Goal: Download file/media: Download file/media

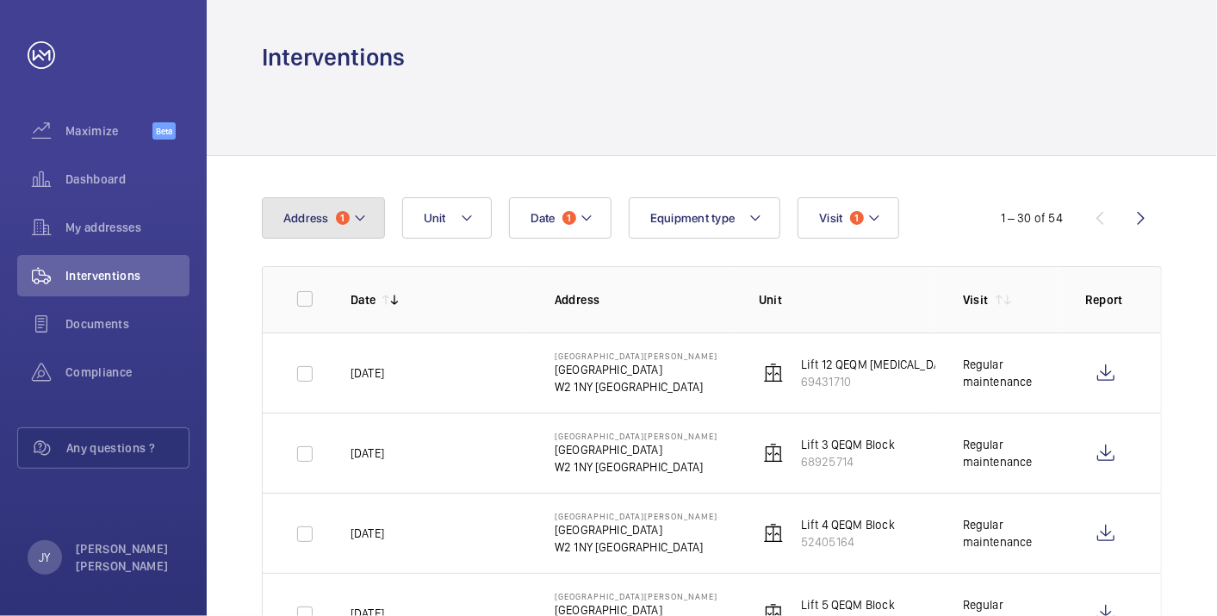
click at [353, 224] on mat-icon at bounding box center [360, 218] width 14 height 21
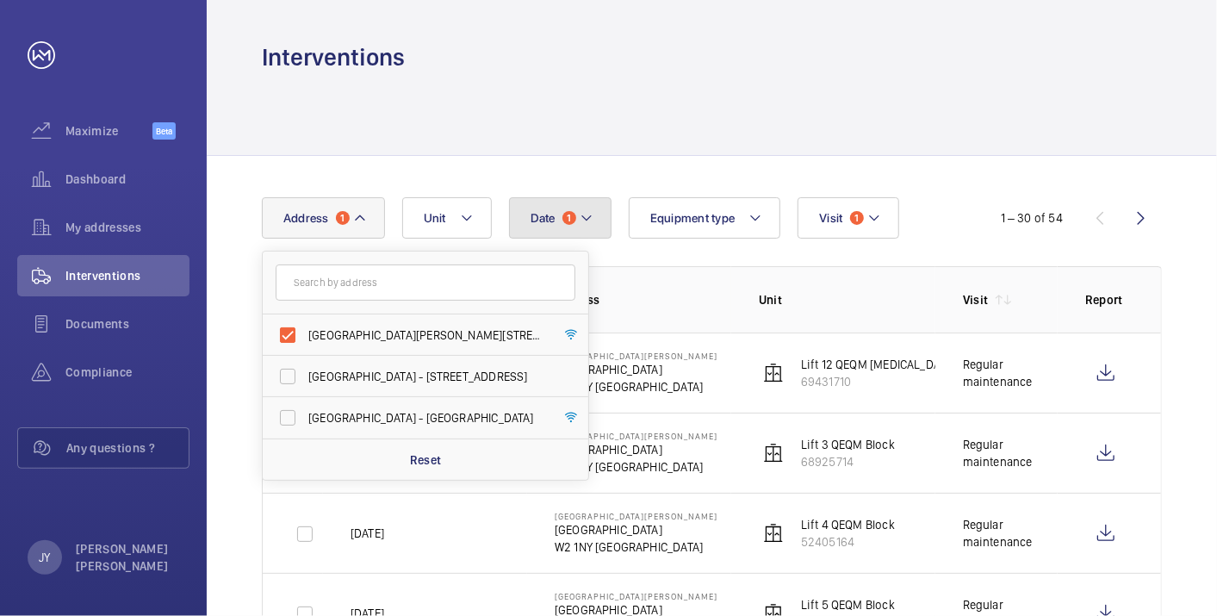
click at [588, 233] on button "Date 1" at bounding box center [560, 217] width 103 height 41
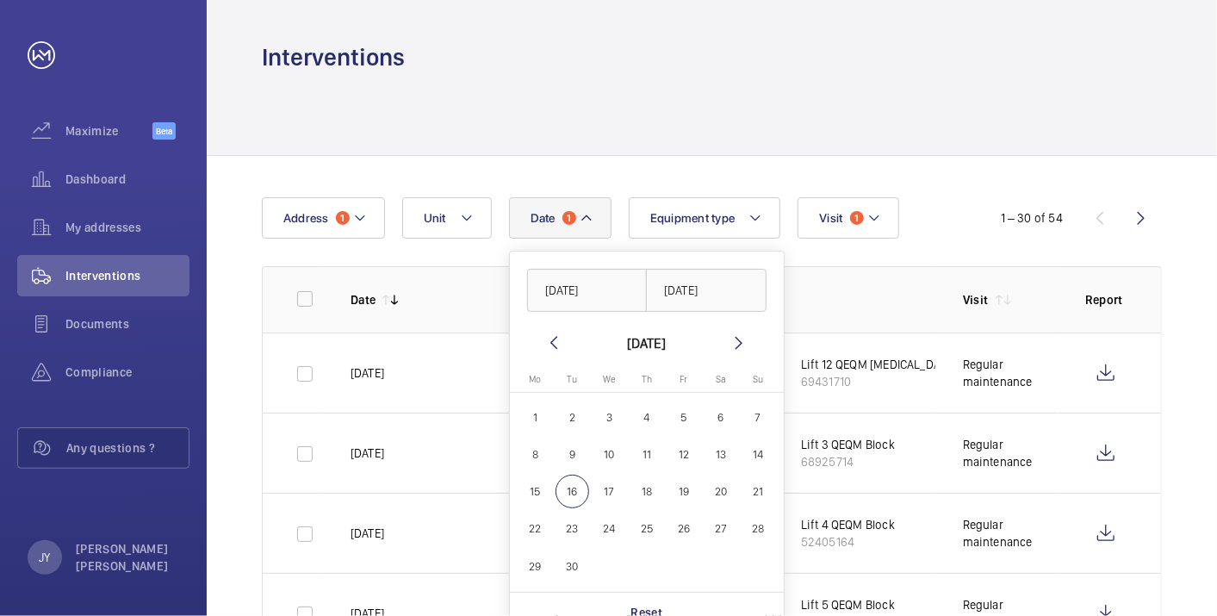
click at [551, 346] on mat-icon at bounding box center [554, 343] width 21 height 21
click at [687, 420] on span "1" at bounding box center [684, 418] width 34 height 34
type input "[DATE]"
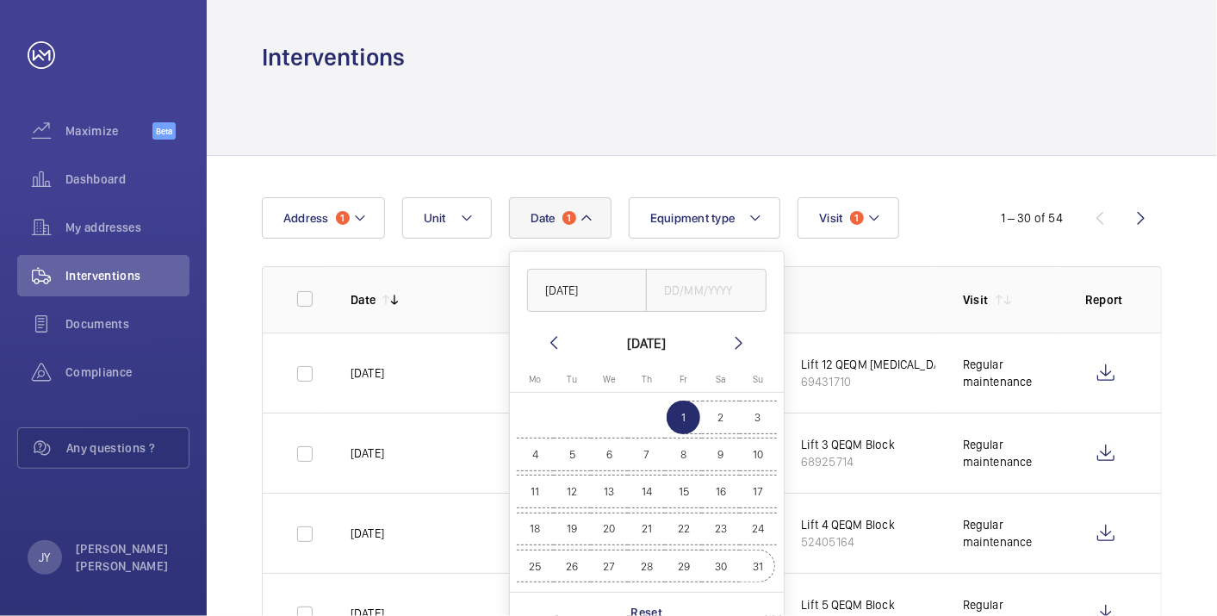
click at [769, 567] on span "31" at bounding box center [759, 567] width 34 height 34
type input "[DATE]"
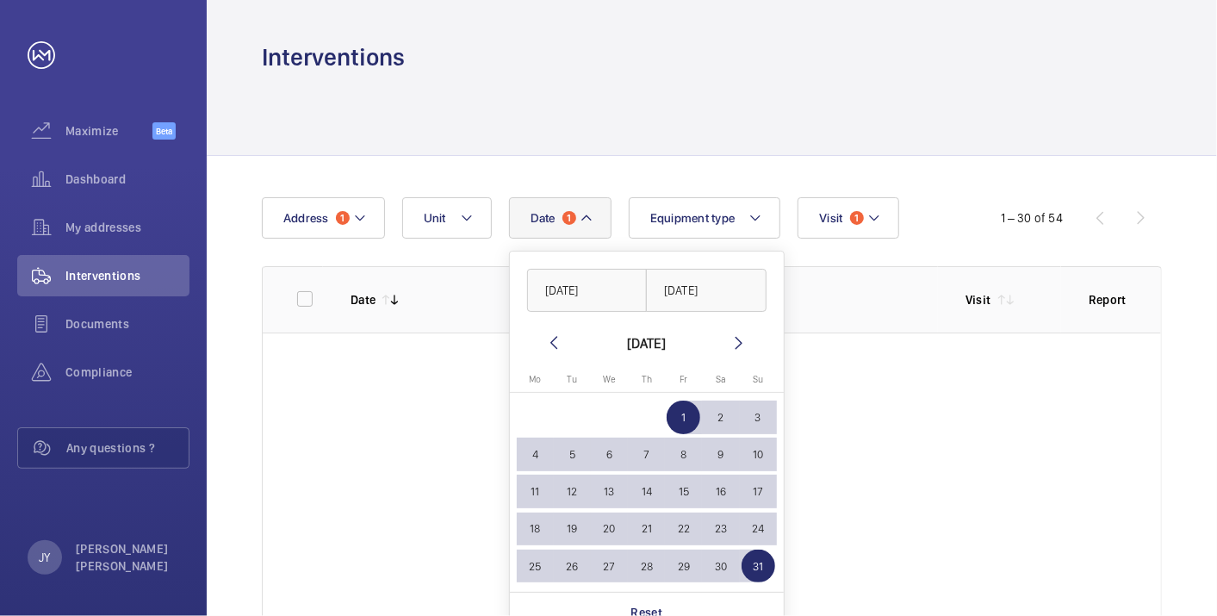
click at [707, 66] on div "Interventions" at bounding box center [712, 57] width 900 height 32
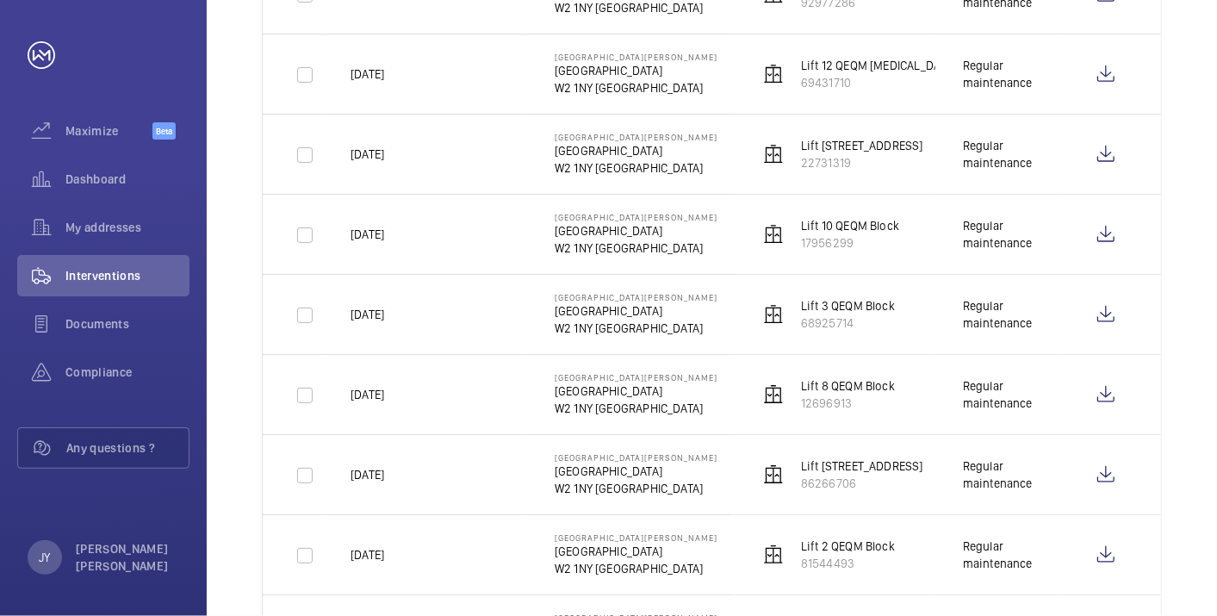
scroll to position [364, 0]
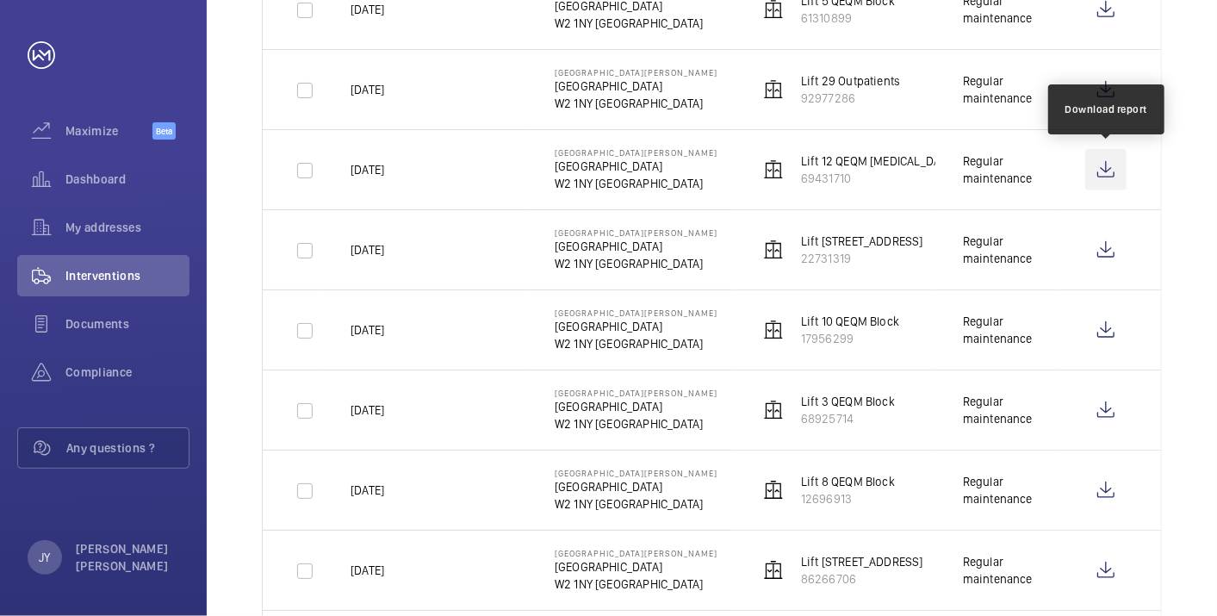
click at [1089, 165] on wm-front-icon-button at bounding box center [1106, 169] width 41 height 41
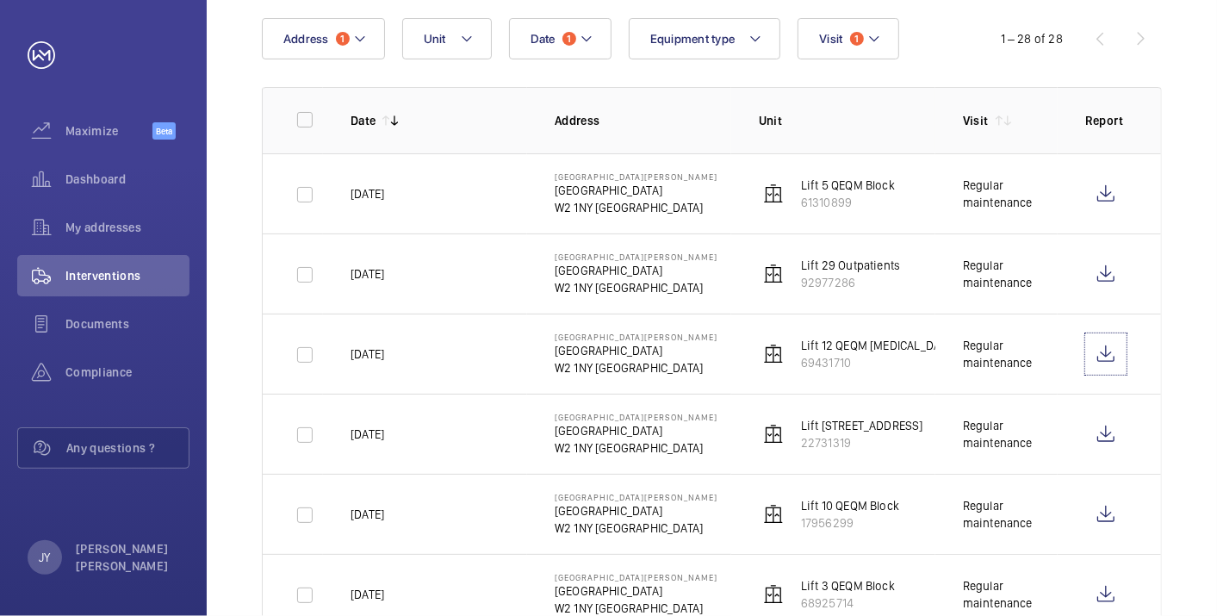
scroll to position [76, 0]
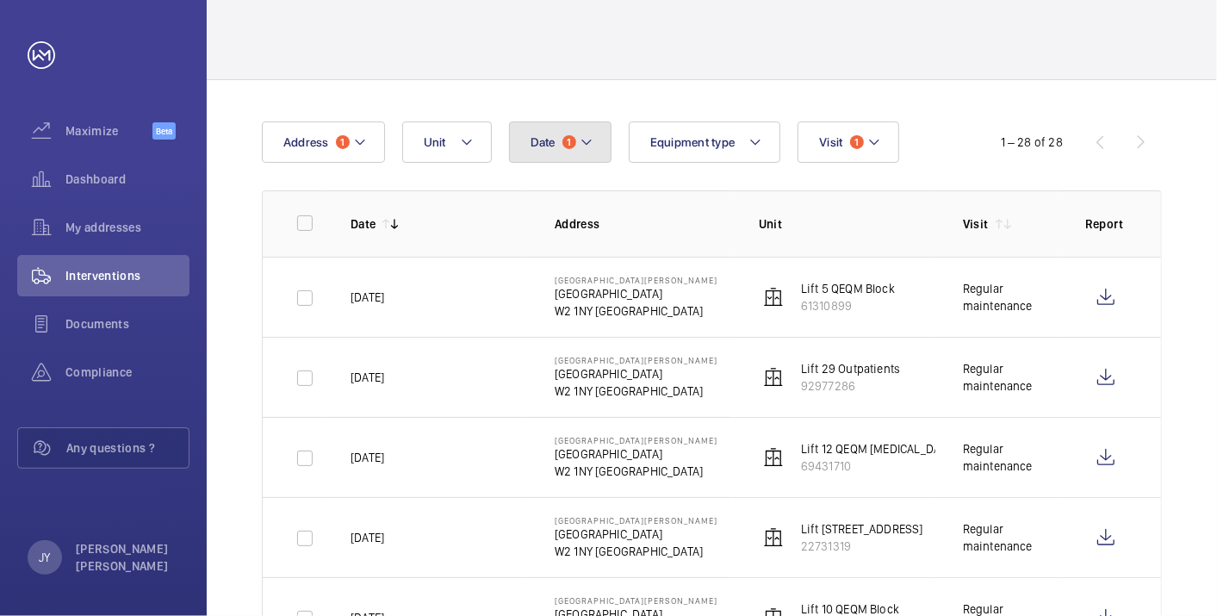
click at [606, 152] on button "Date 1" at bounding box center [560, 141] width 103 height 41
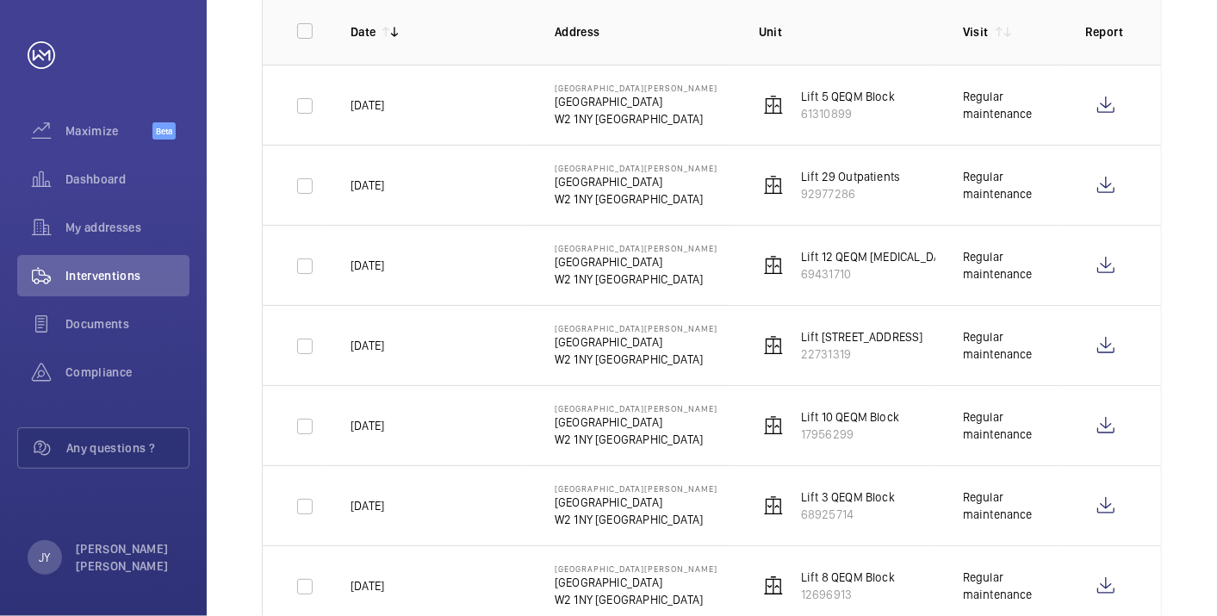
scroll to position [172, 0]
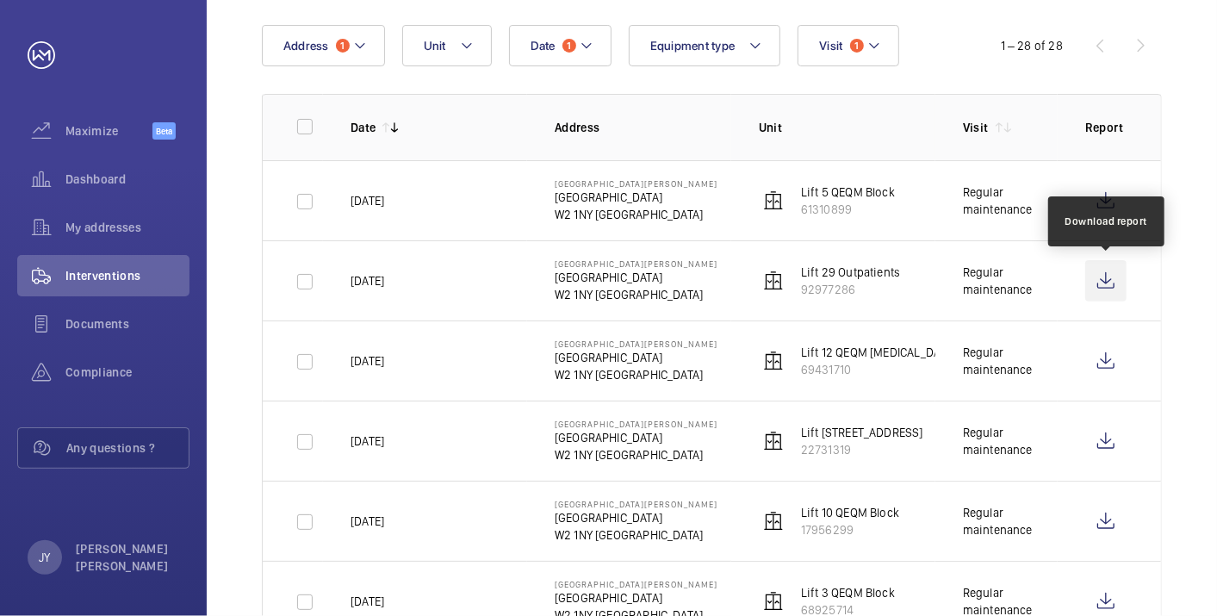
click at [1103, 278] on wm-front-icon-button at bounding box center [1106, 280] width 41 height 41
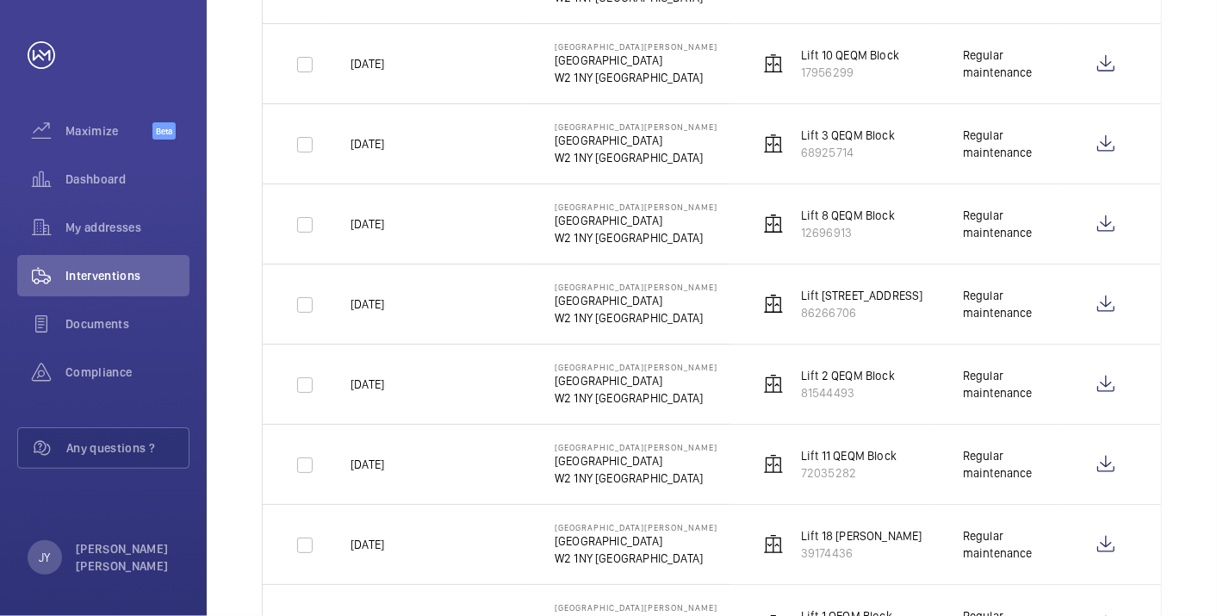
scroll to position [746, 0]
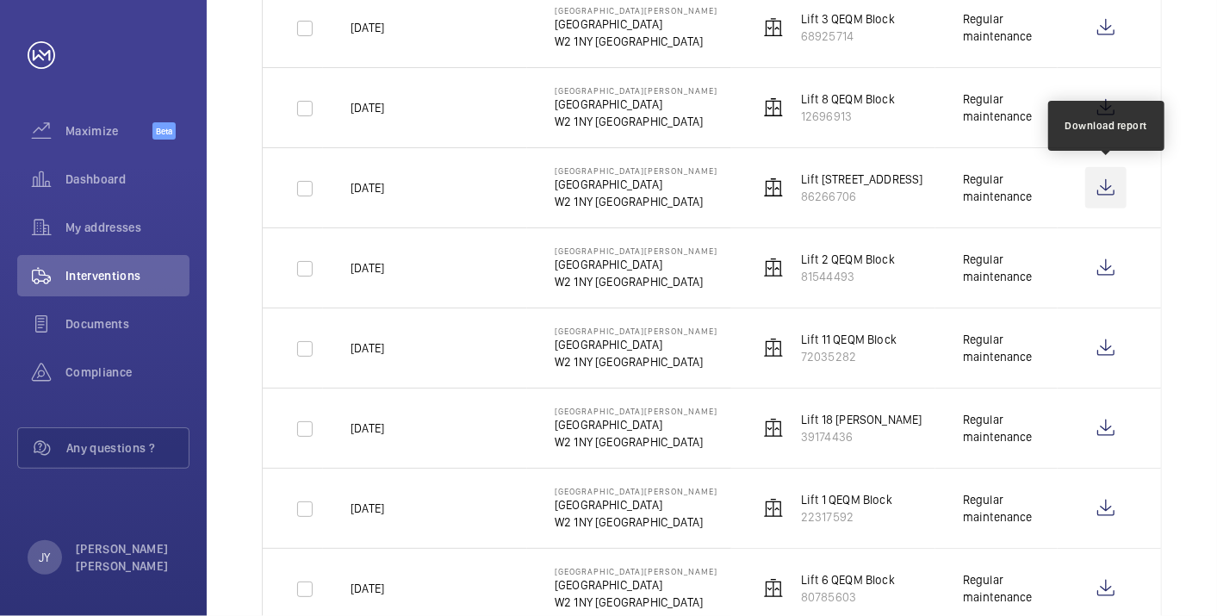
click at [1107, 183] on wm-front-icon-button at bounding box center [1106, 187] width 41 height 41
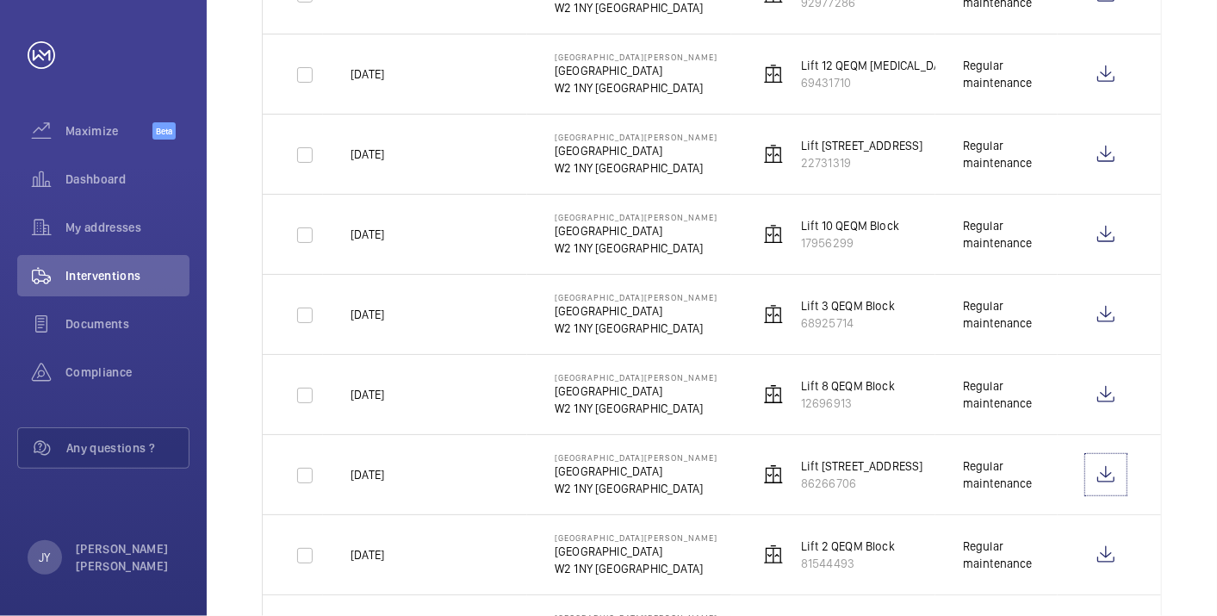
scroll to position [364, 0]
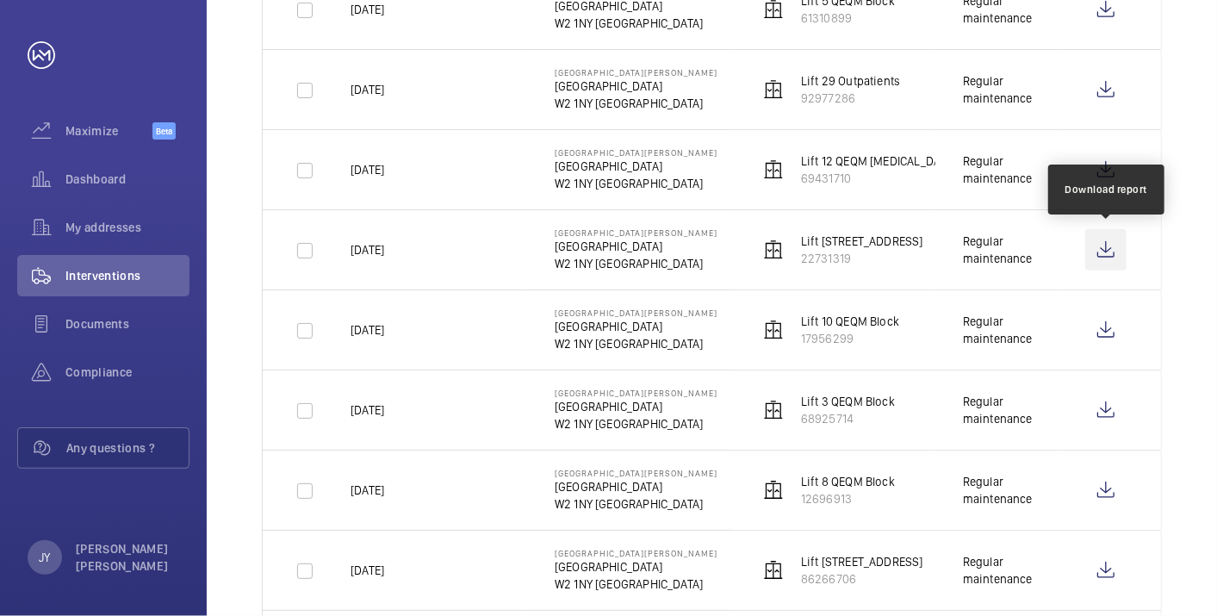
click at [1115, 246] on wm-front-icon-button at bounding box center [1106, 249] width 41 height 41
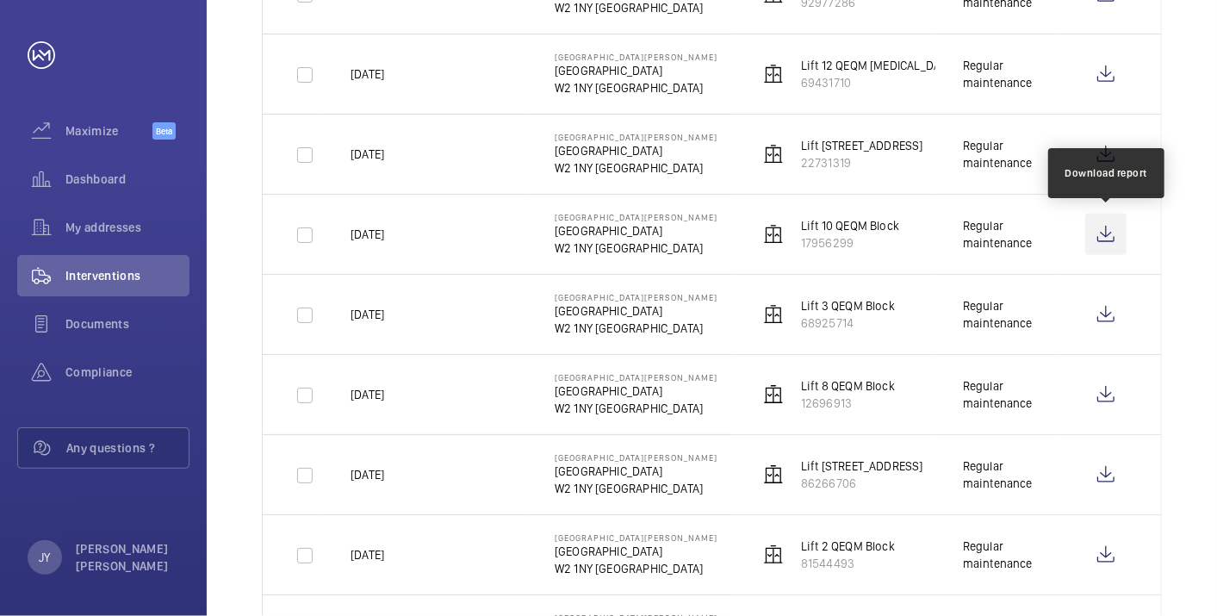
click at [1098, 229] on wm-front-icon-button at bounding box center [1106, 234] width 41 height 41
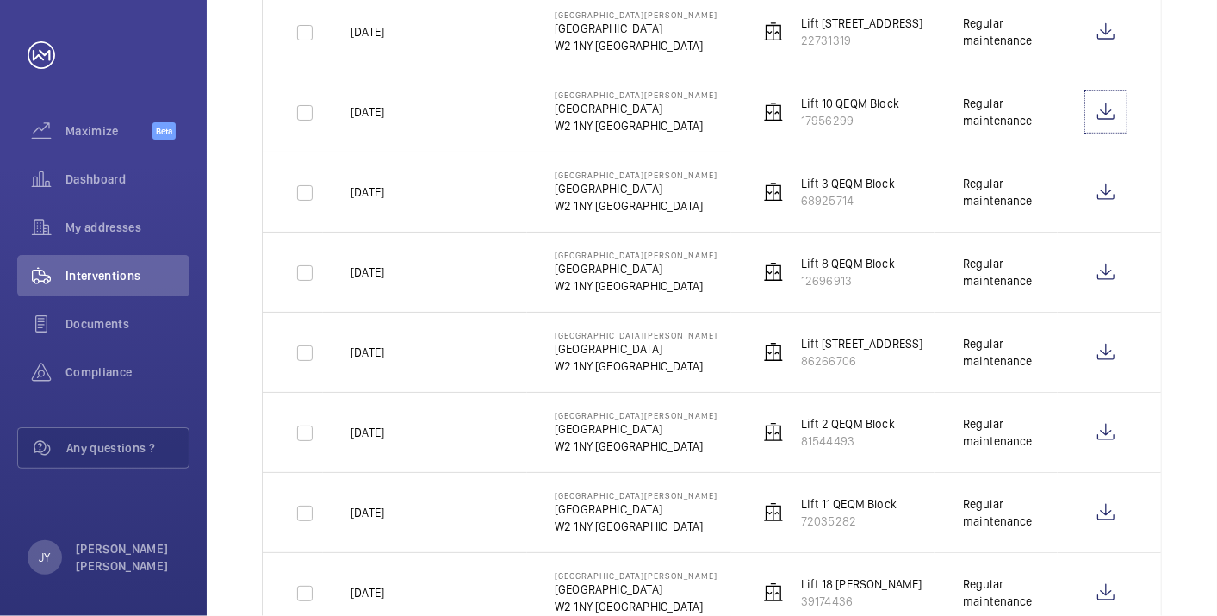
scroll to position [651, 0]
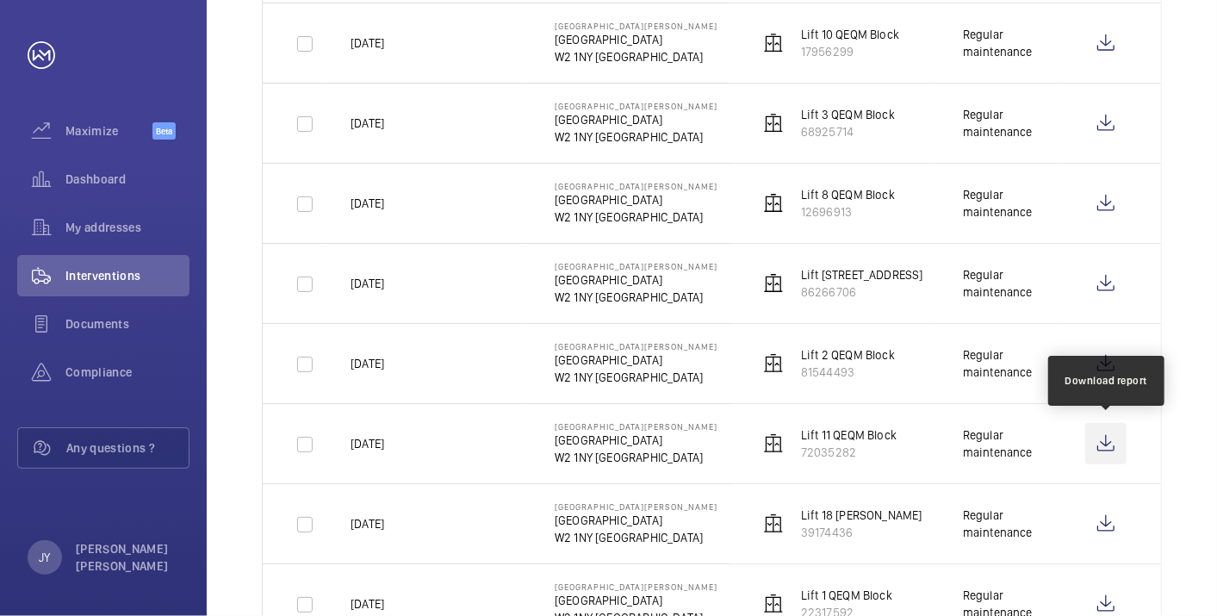
click at [1110, 445] on wm-front-icon-button at bounding box center [1106, 443] width 41 height 41
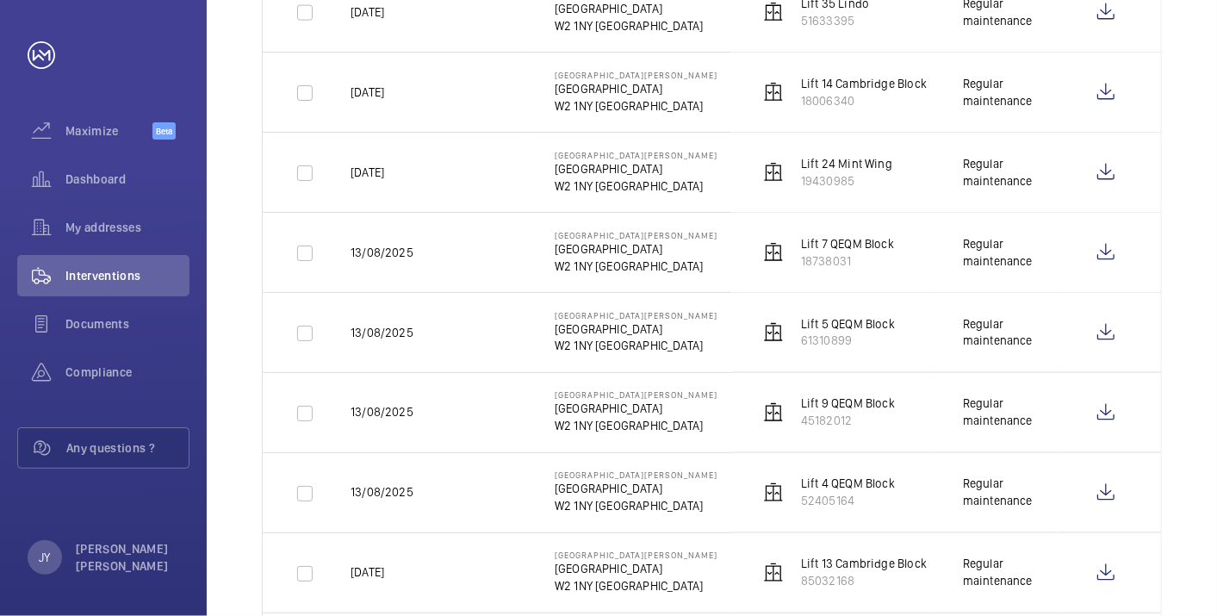
scroll to position [1512, 0]
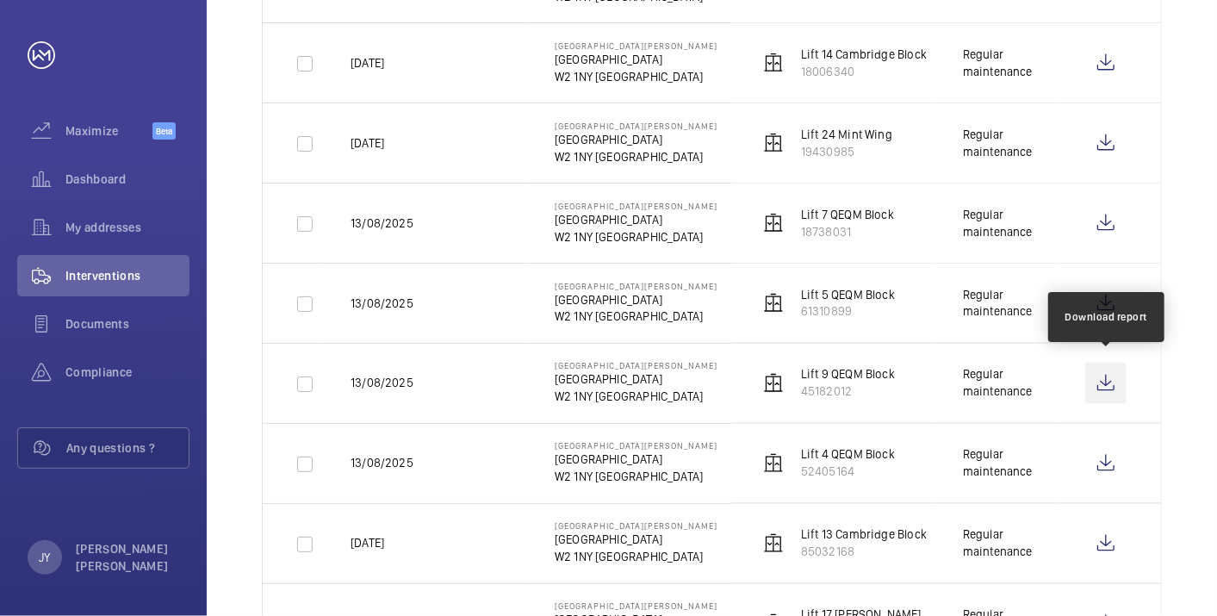
click at [1107, 389] on wm-front-icon-button at bounding box center [1106, 383] width 41 height 41
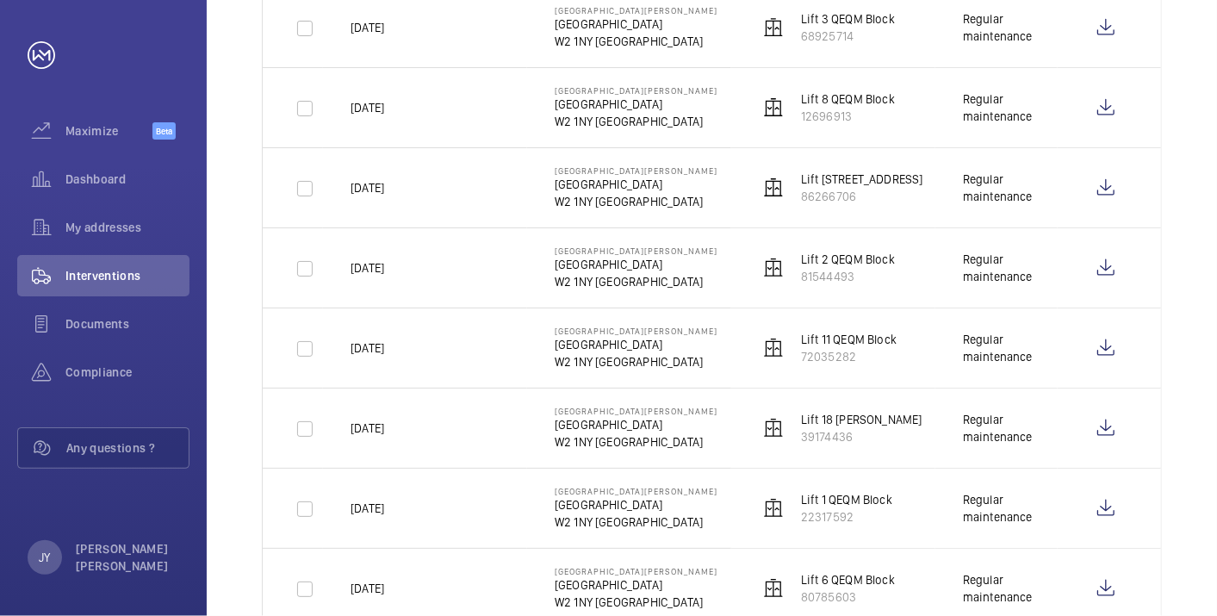
scroll to position [651, 0]
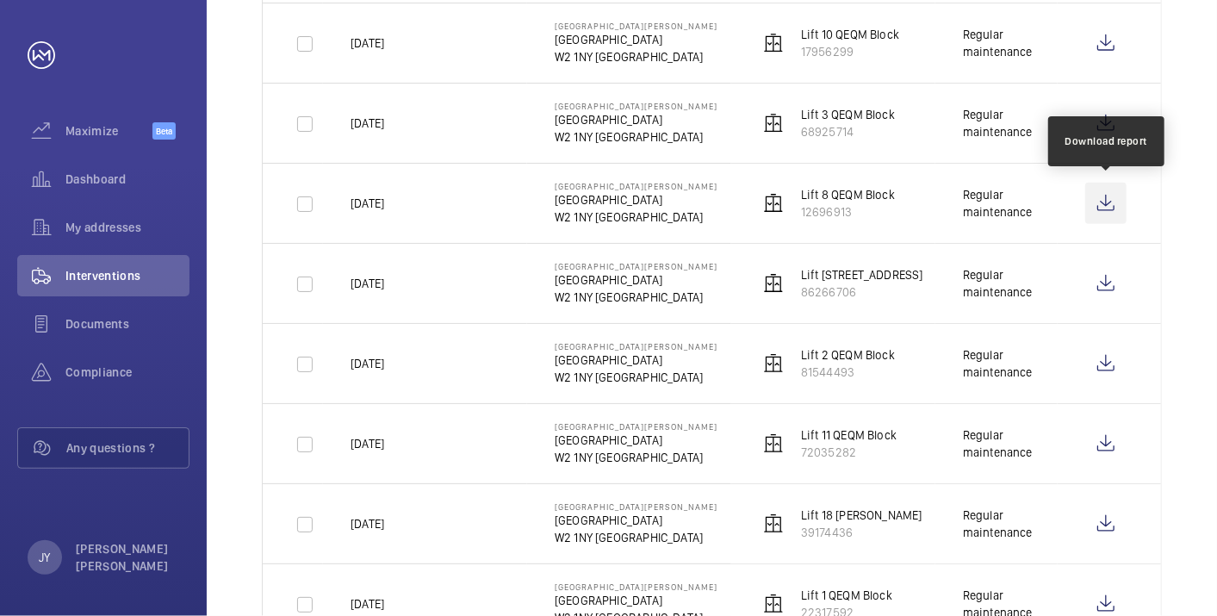
click at [1106, 202] on wm-front-icon-button at bounding box center [1106, 203] width 41 height 41
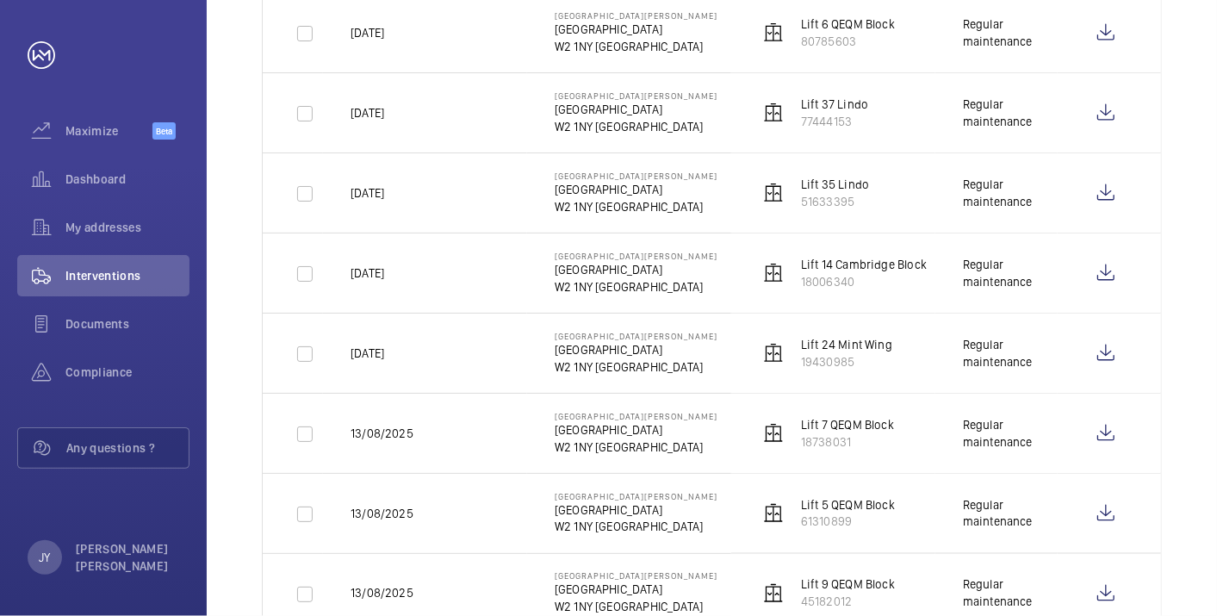
scroll to position [1340, 0]
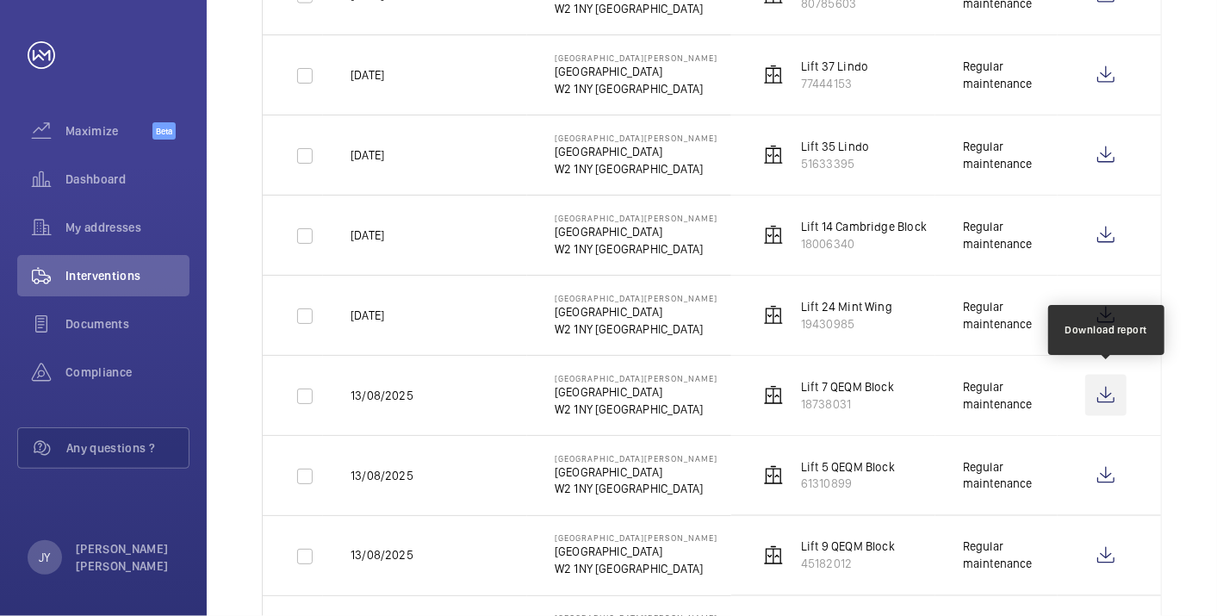
click at [1099, 384] on wm-front-icon-button at bounding box center [1106, 395] width 41 height 41
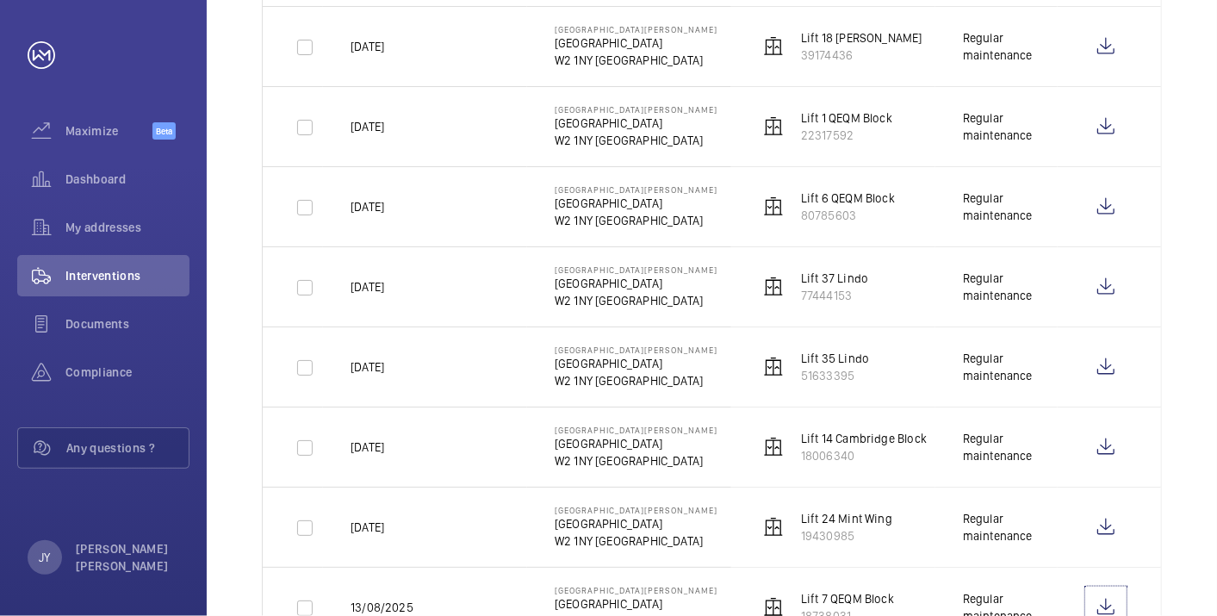
scroll to position [1034, 0]
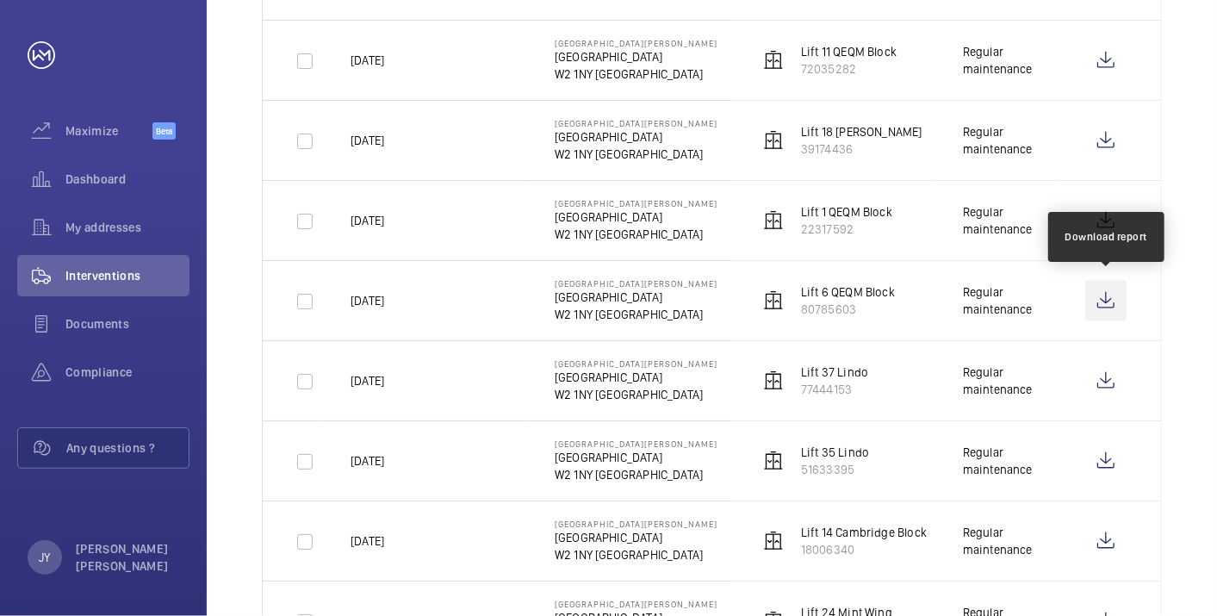
click at [1112, 290] on wm-front-icon-button at bounding box center [1106, 300] width 41 height 41
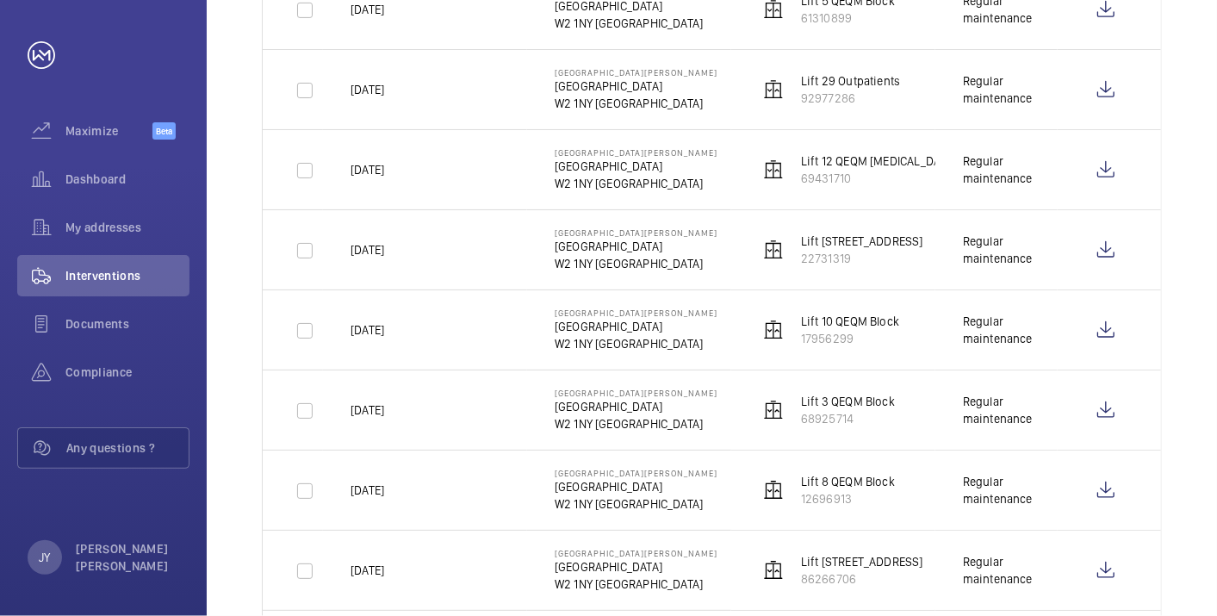
scroll to position [268, 0]
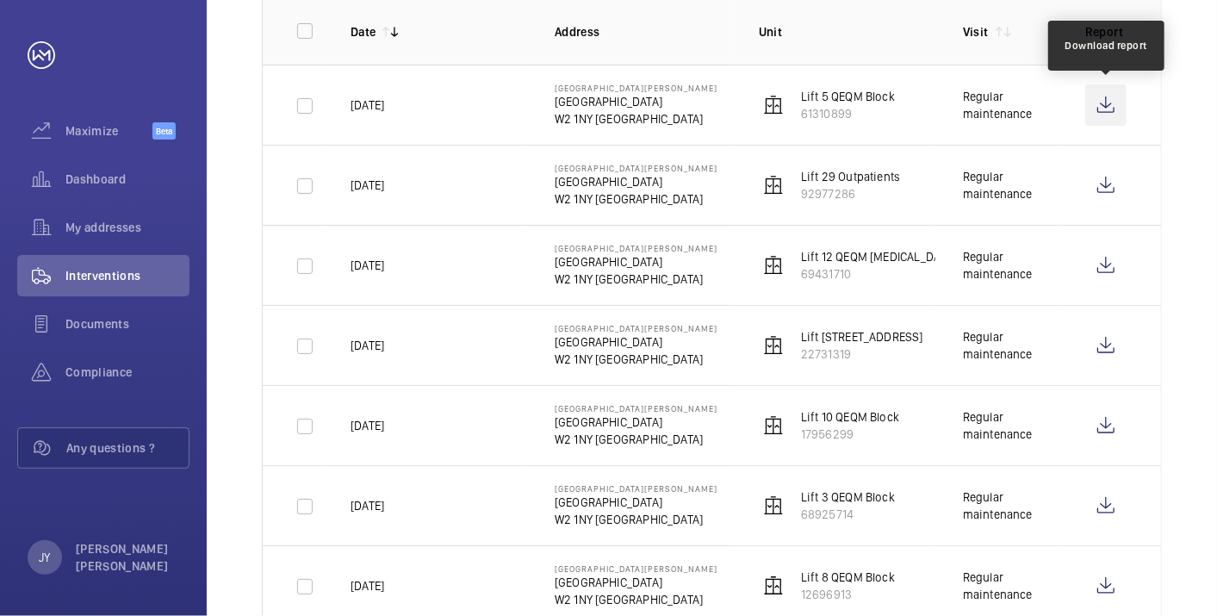
click at [1107, 105] on wm-front-icon-button at bounding box center [1106, 104] width 41 height 41
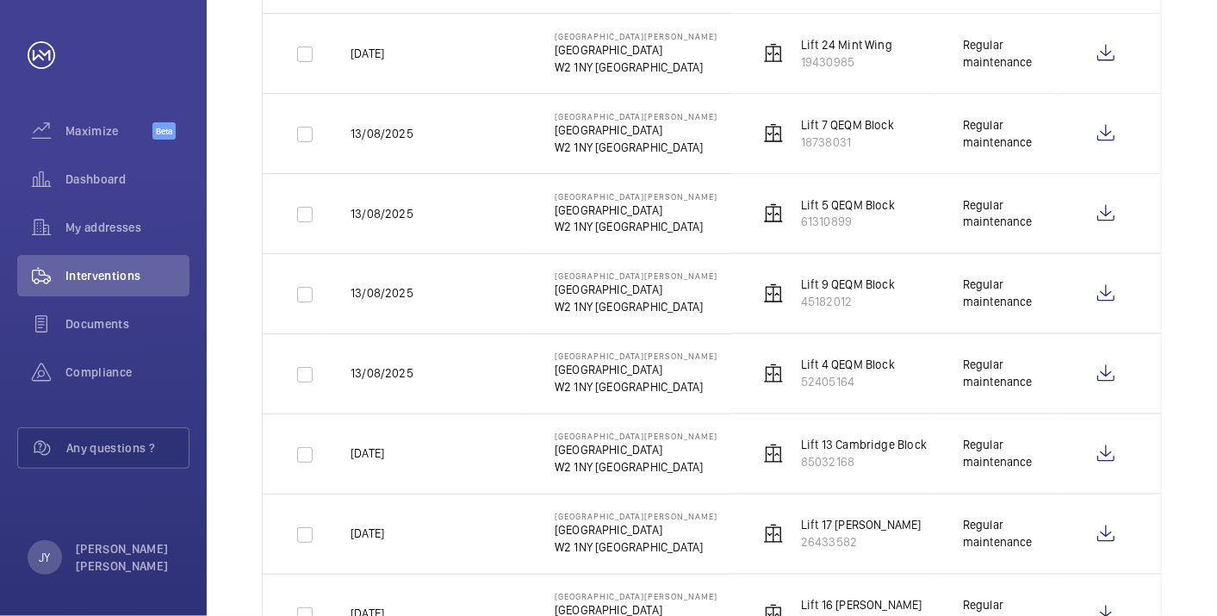
scroll to position [1608, 0]
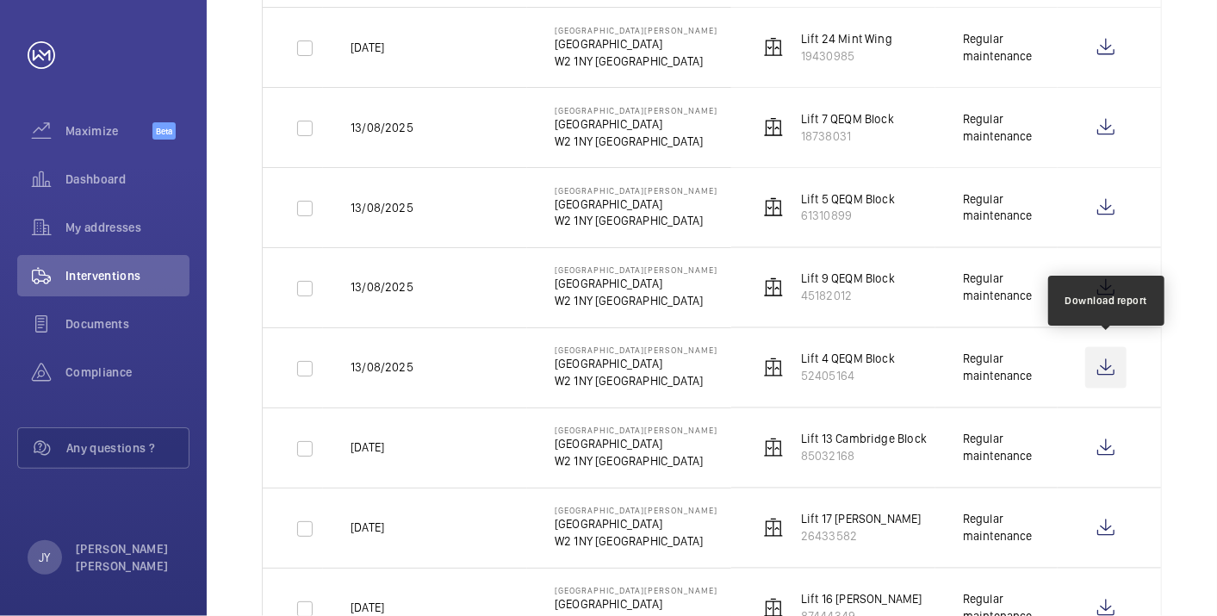
click at [1101, 358] on wm-front-icon-button at bounding box center [1106, 367] width 41 height 41
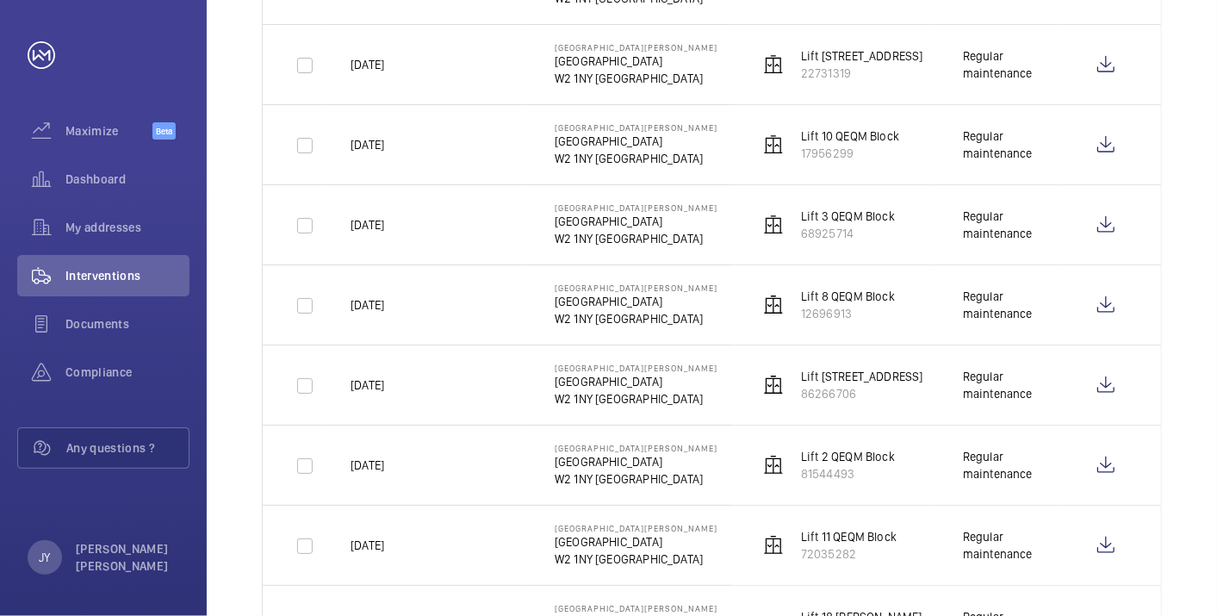
scroll to position [459, 0]
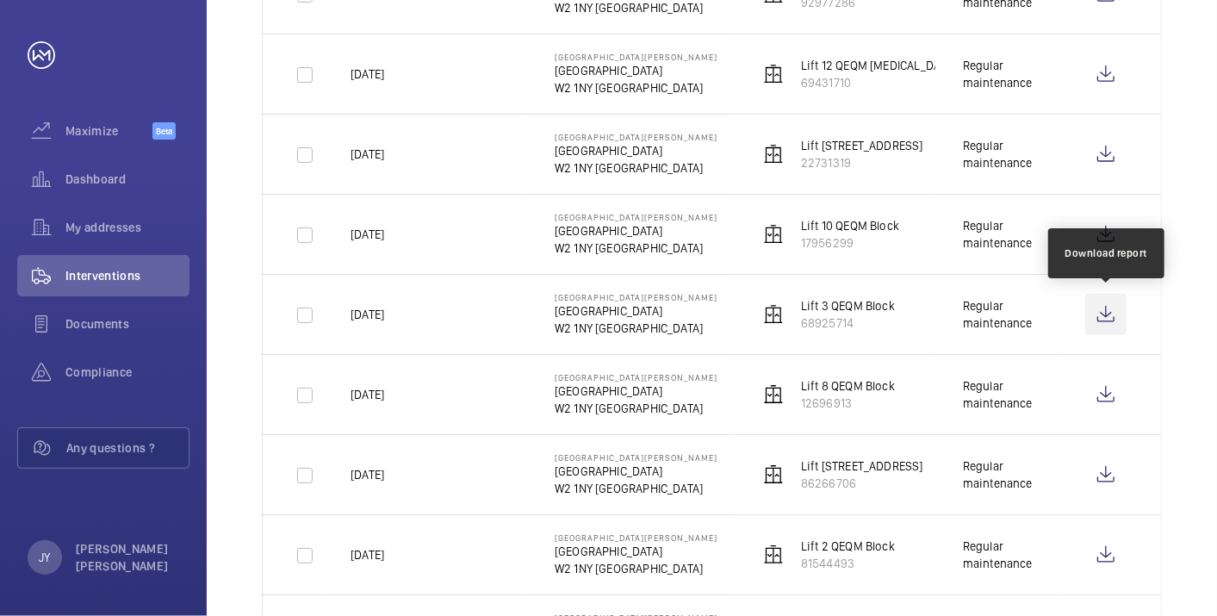
click at [1109, 317] on wm-front-icon-button at bounding box center [1106, 314] width 41 height 41
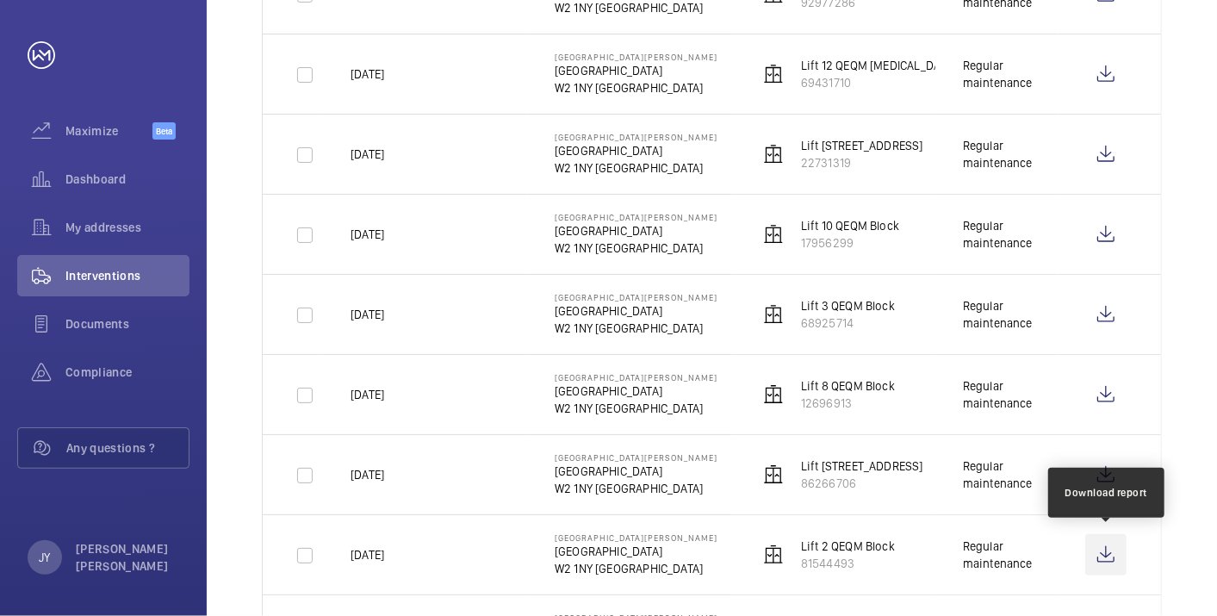
click at [1100, 563] on wm-front-icon-button at bounding box center [1106, 554] width 41 height 41
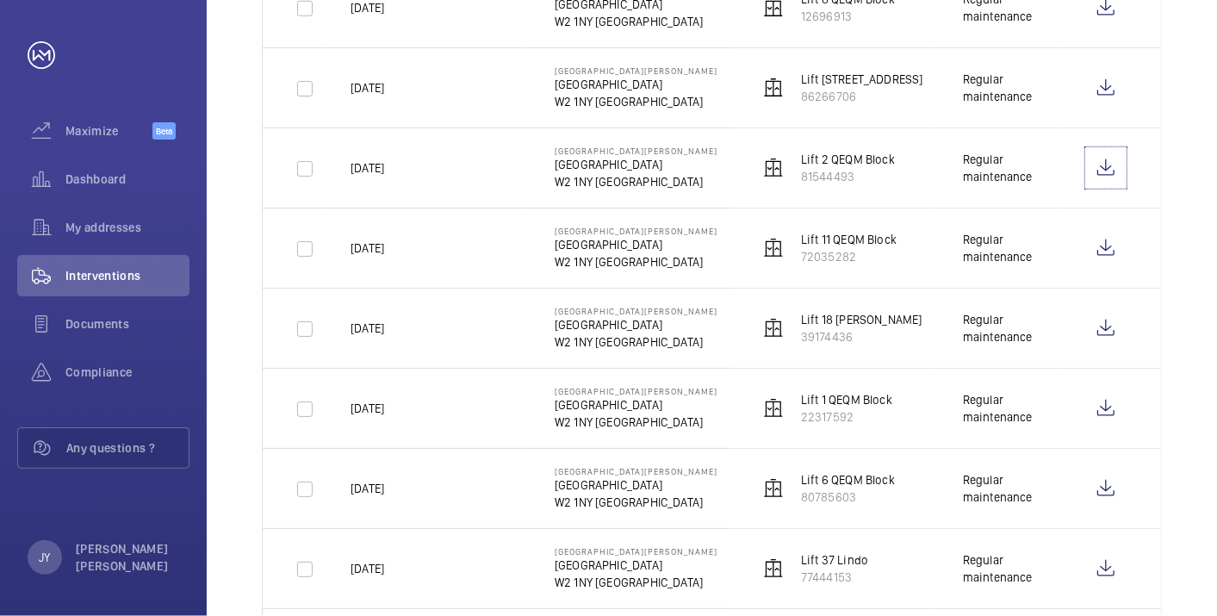
scroll to position [842, 0]
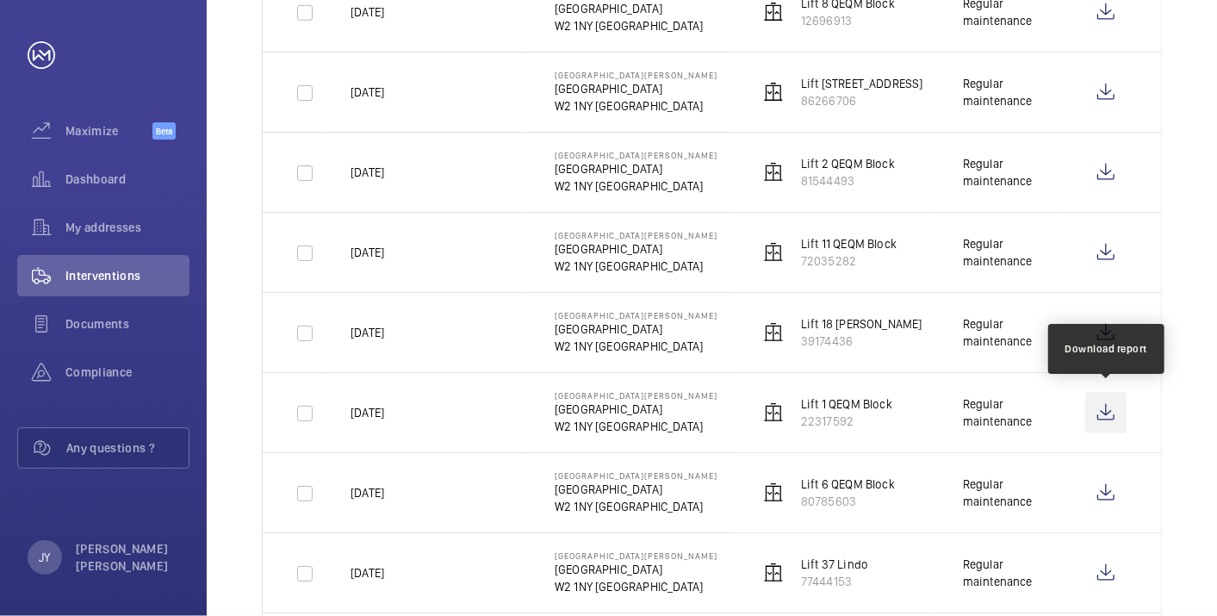
click at [1110, 417] on wm-front-icon-button at bounding box center [1106, 412] width 41 height 41
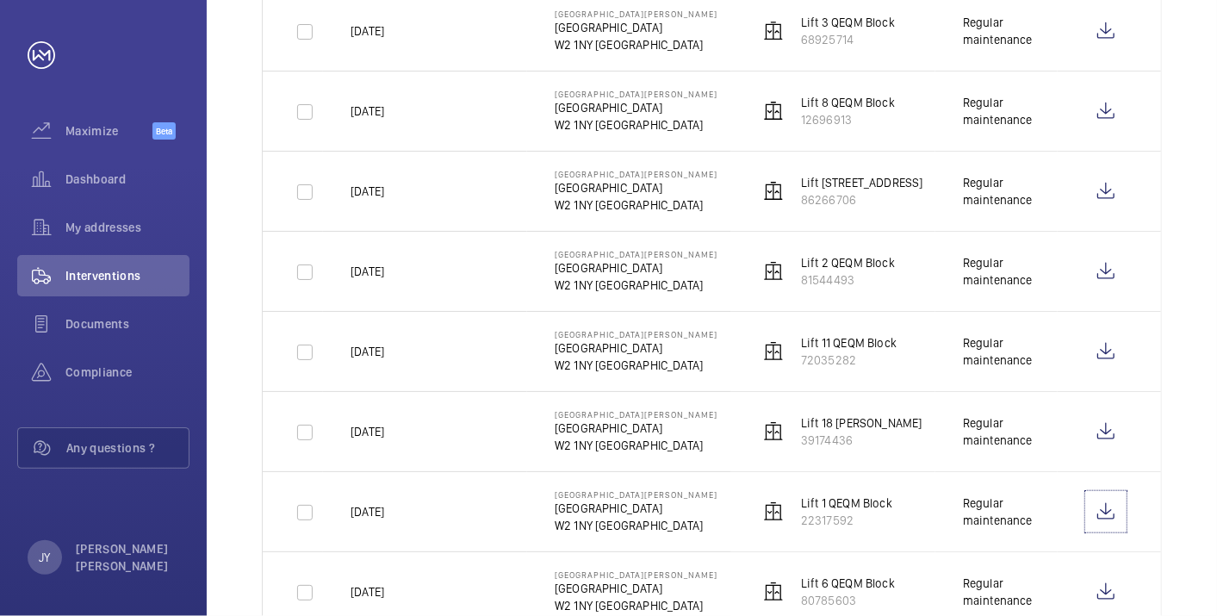
scroll to position [651, 0]
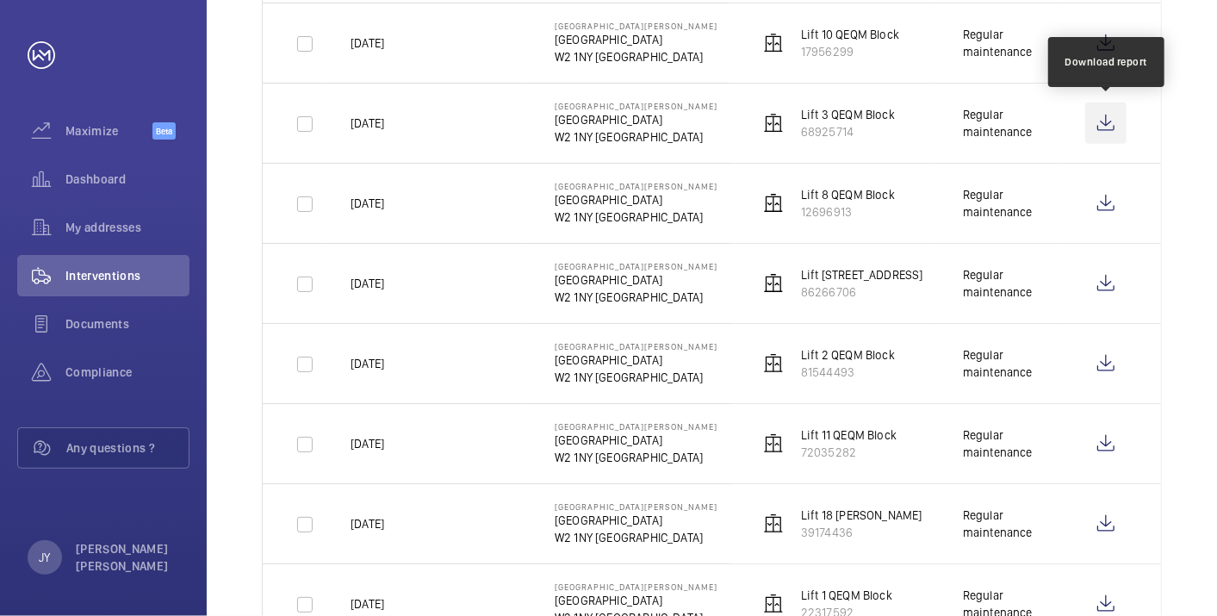
click at [1112, 116] on wm-front-icon-button at bounding box center [1106, 123] width 41 height 41
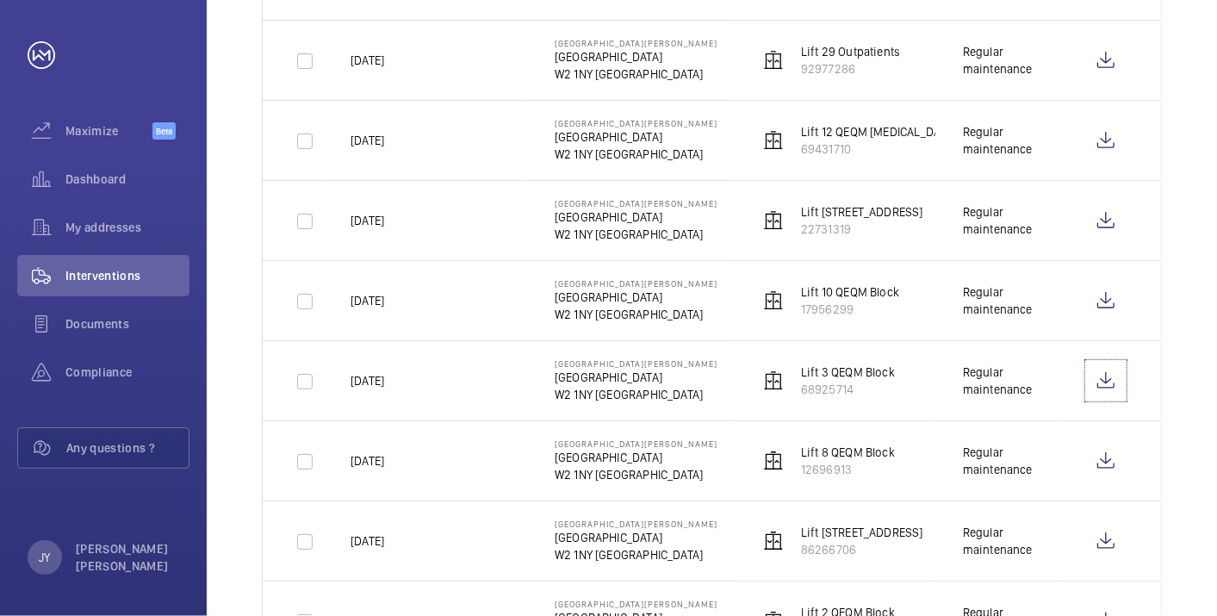
scroll to position [364, 0]
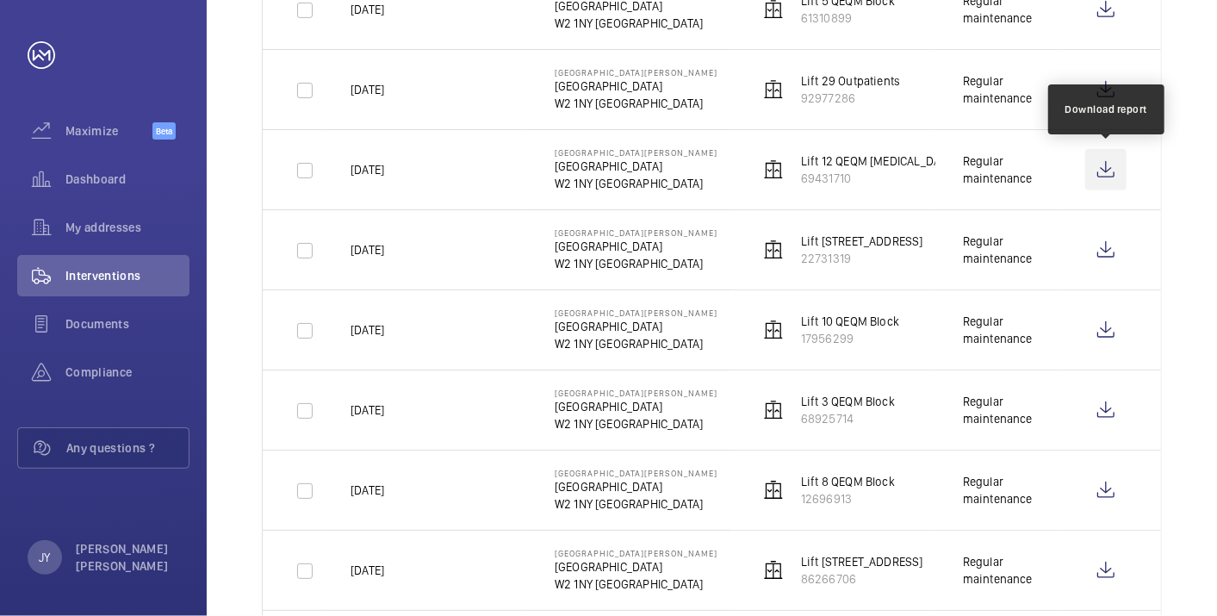
click at [1107, 162] on wm-front-icon-button at bounding box center [1106, 169] width 41 height 41
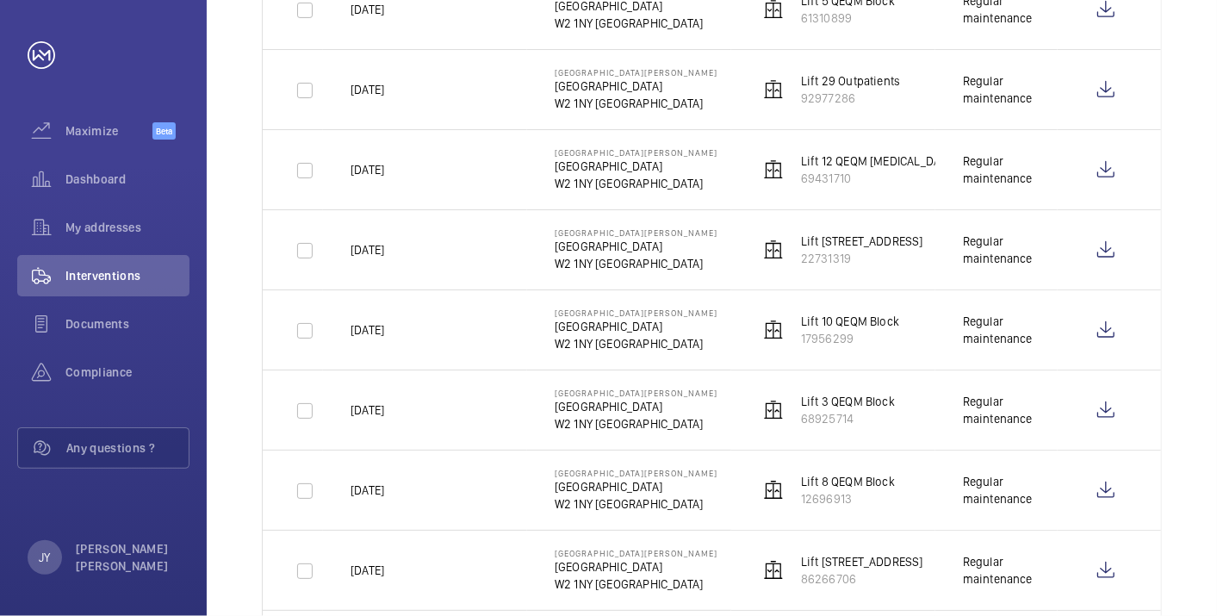
click at [948, 148] on td "Regular maintenance" at bounding box center [997, 169] width 122 height 80
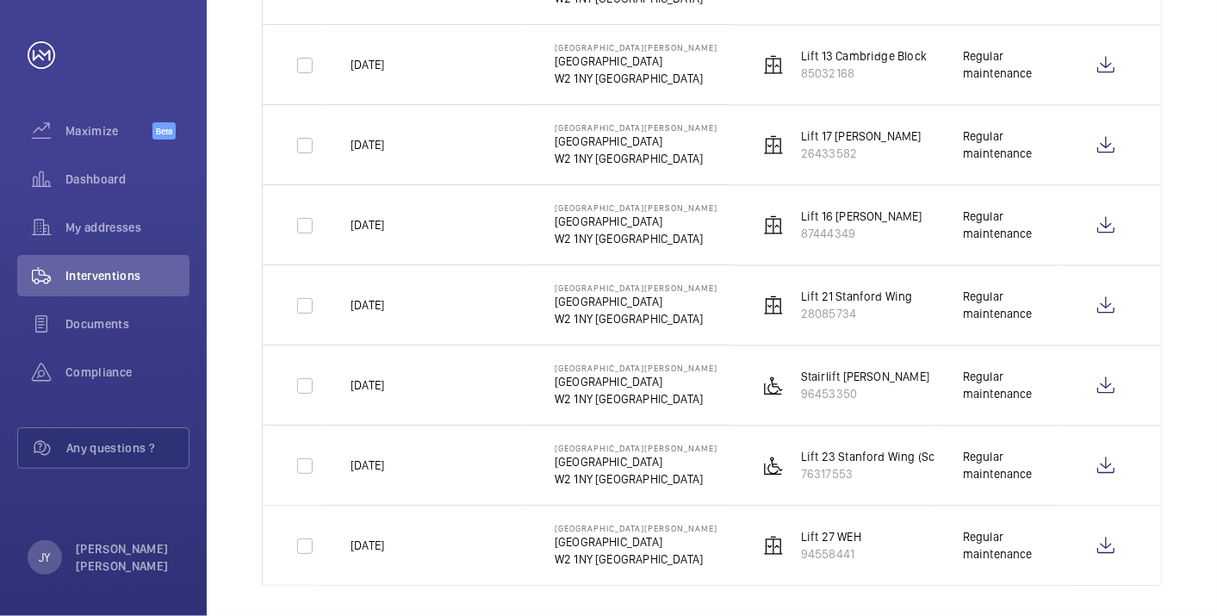
click at [872, 368] on p "Stairlift [PERSON_NAME]" at bounding box center [865, 376] width 128 height 17
click at [890, 368] on p "Stairlift [PERSON_NAME]" at bounding box center [865, 376] width 128 height 17
click at [1118, 452] on wm-front-icon-button at bounding box center [1106, 465] width 41 height 41
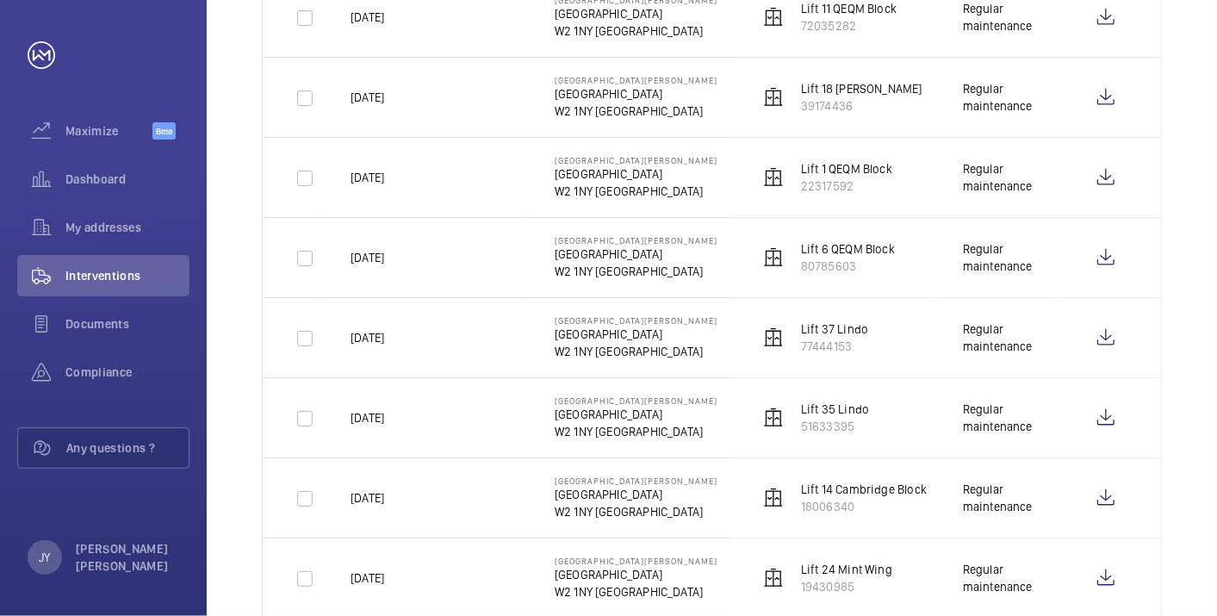
scroll to position [1034, 0]
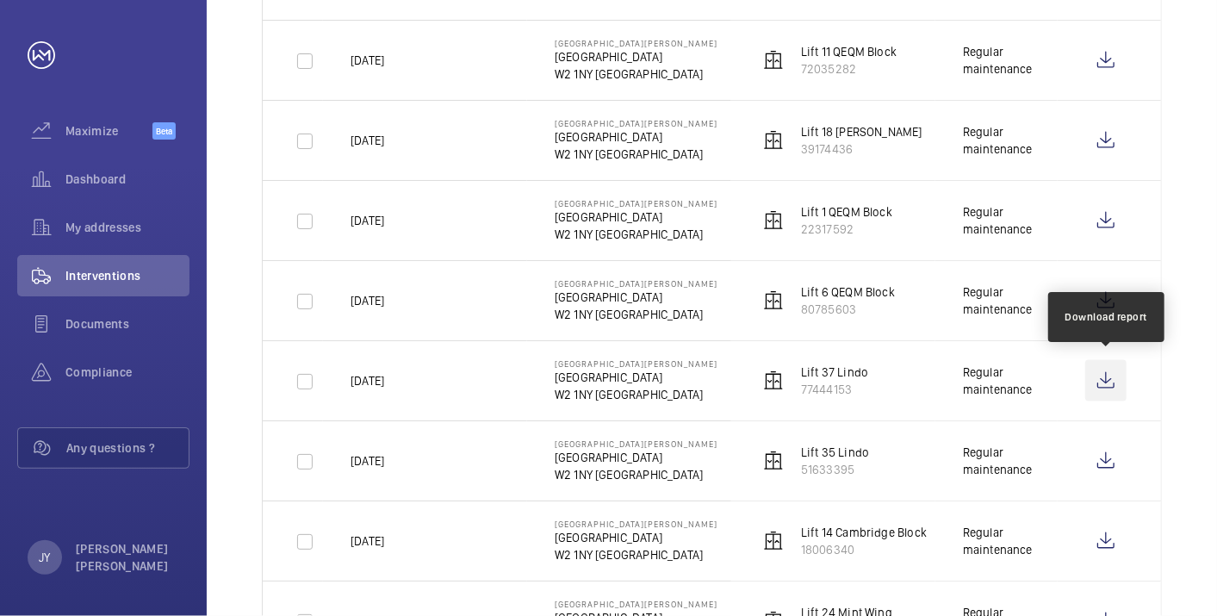
click at [1121, 381] on wm-front-icon-button at bounding box center [1106, 380] width 41 height 41
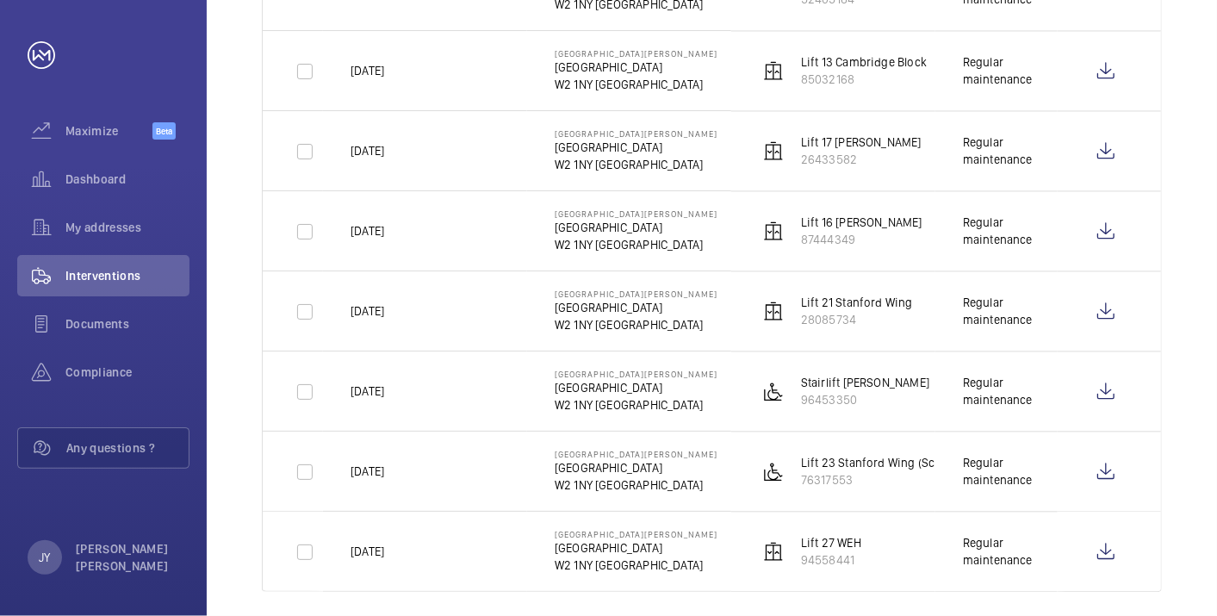
scroll to position [1991, 0]
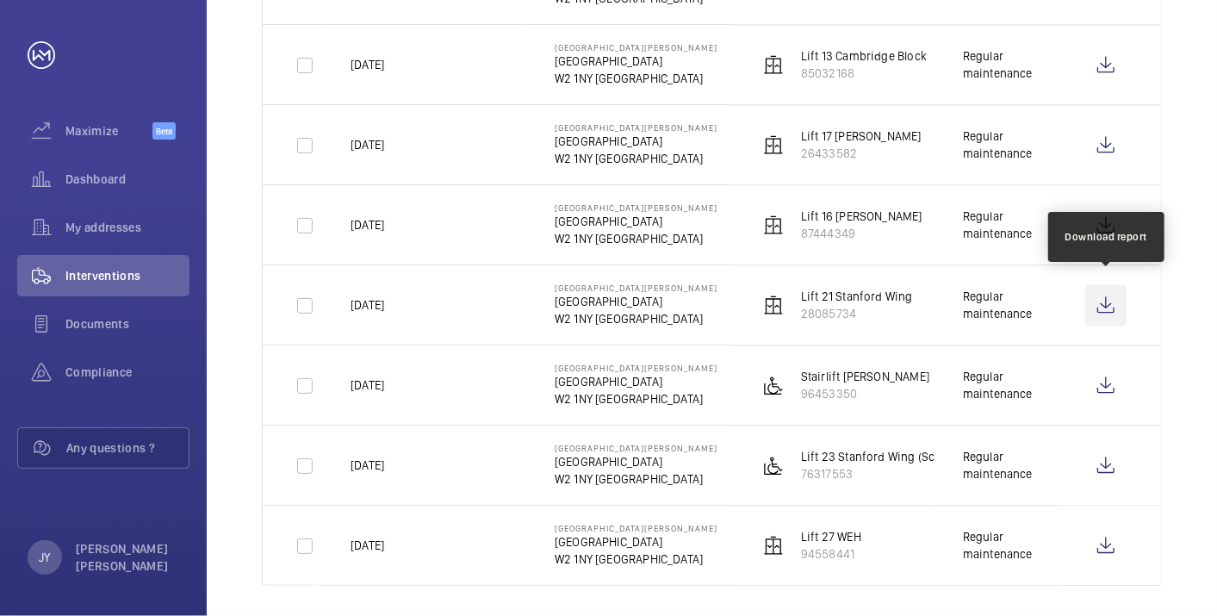
click at [1103, 297] on wm-front-icon-button at bounding box center [1106, 304] width 41 height 41
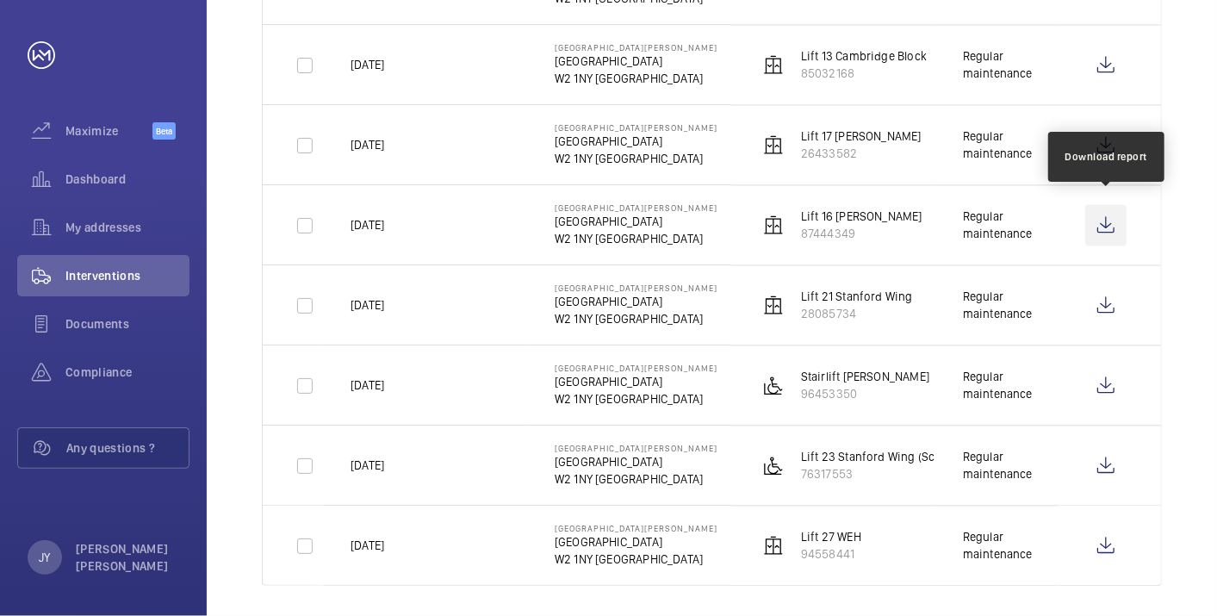
click at [1099, 215] on wm-front-icon-button at bounding box center [1106, 224] width 41 height 41
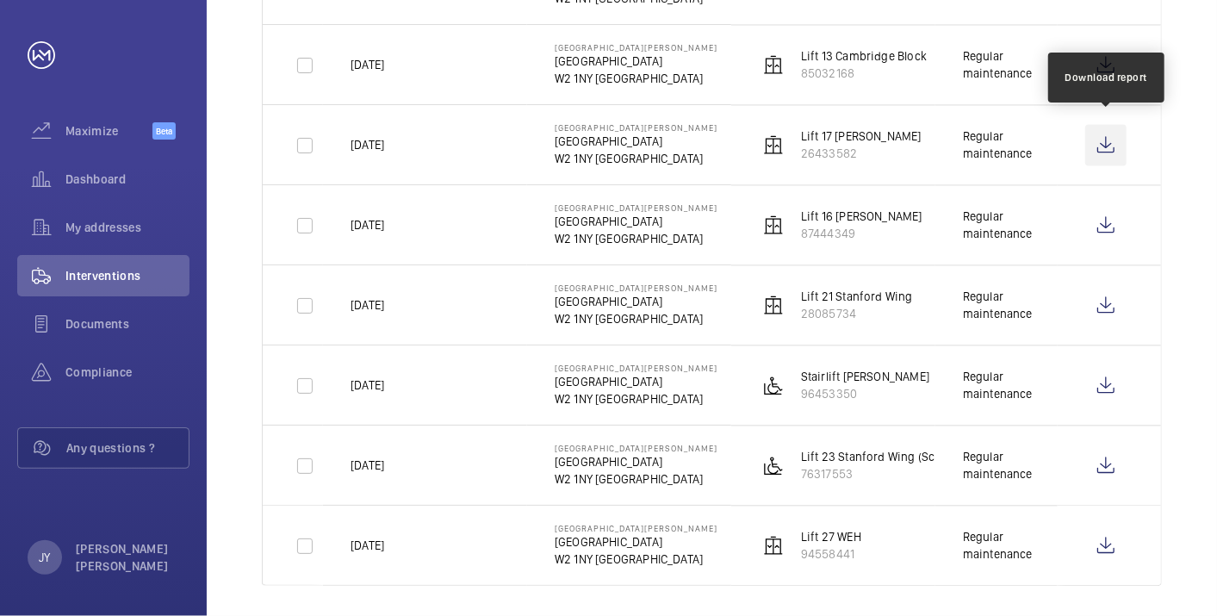
click at [1095, 136] on wm-front-icon-button at bounding box center [1106, 144] width 41 height 41
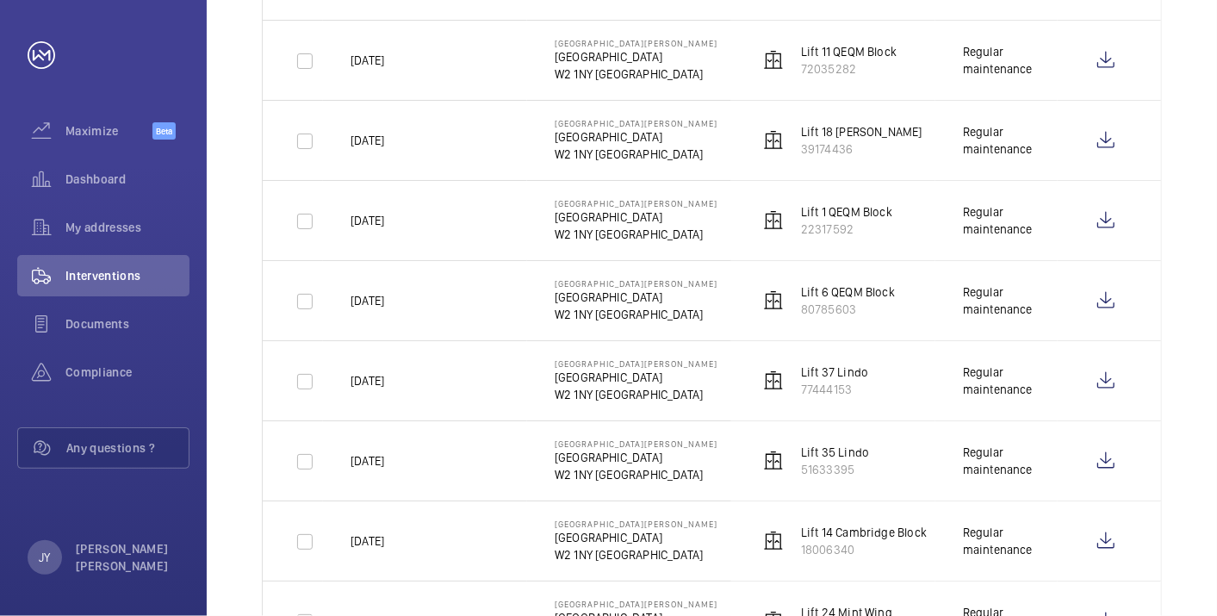
scroll to position [937, 0]
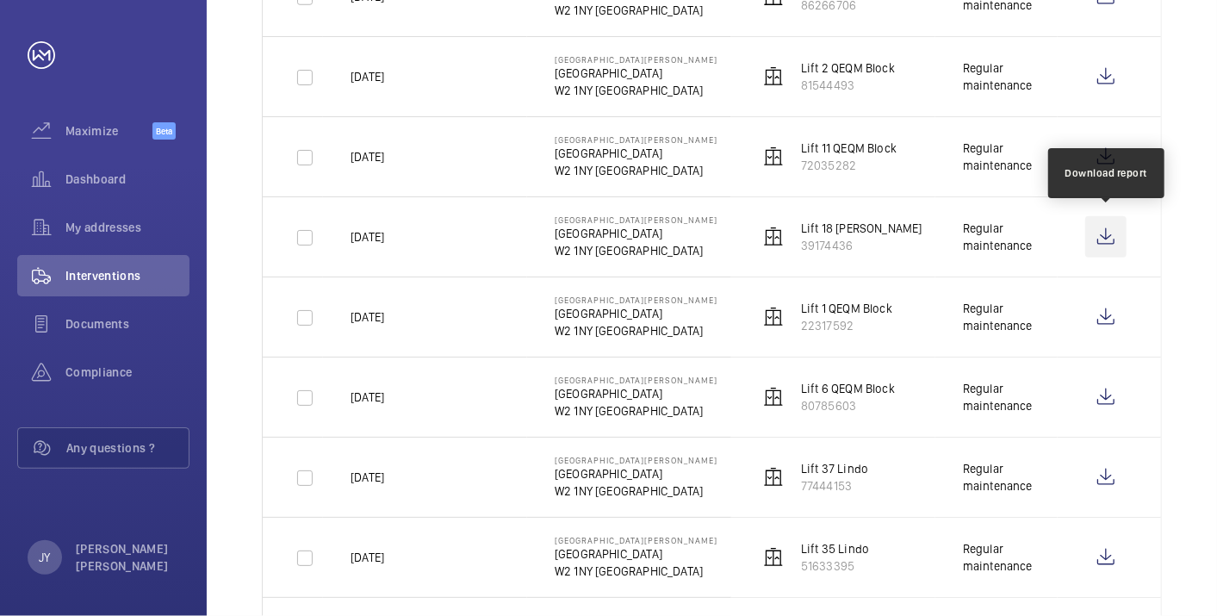
click at [1099, 228] on wm-front-icon-button at bounding box center [1106, 236] width 41 height 41
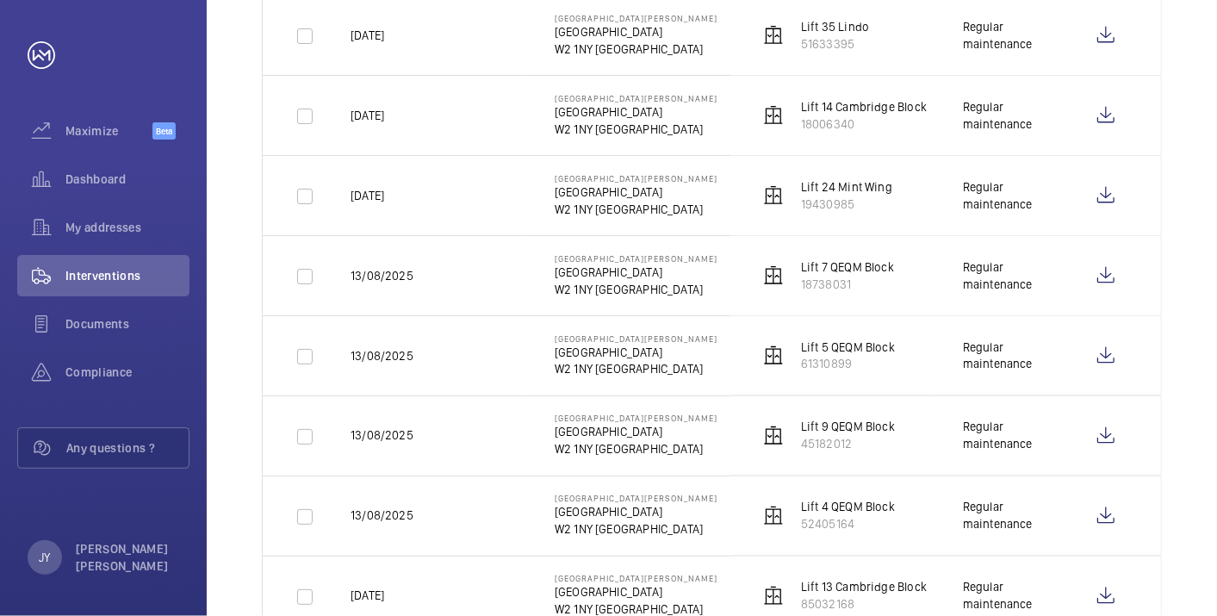
scroll to position [1417, 0]
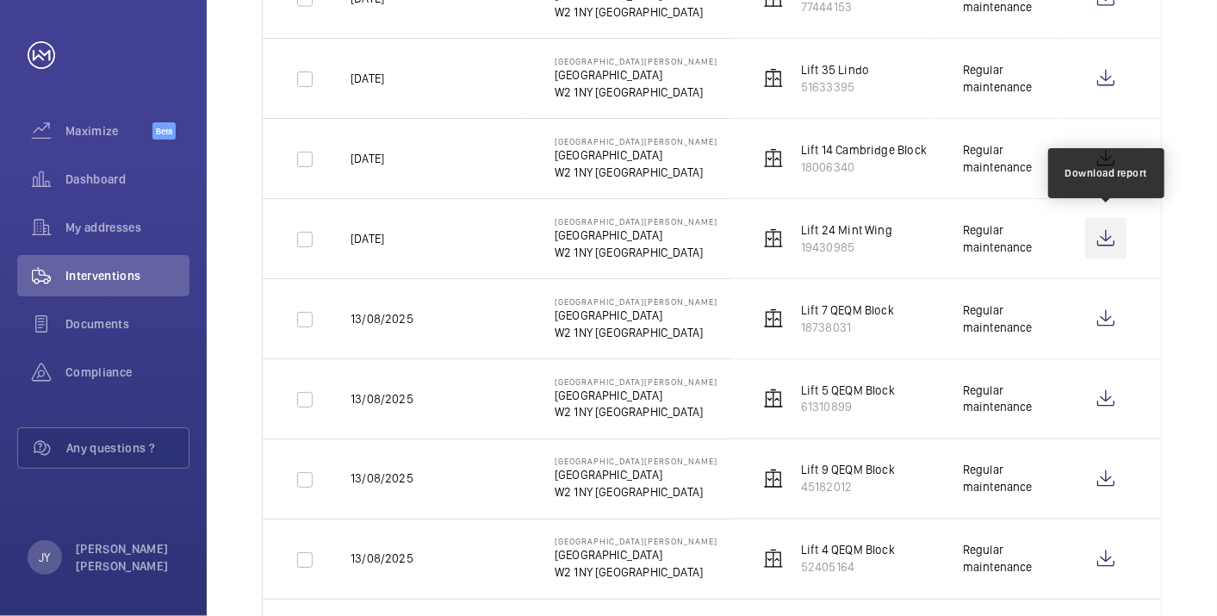
click at [1112, 236] on wm-front-icon-button at bounding box center [1106, 238] width 41 height 41
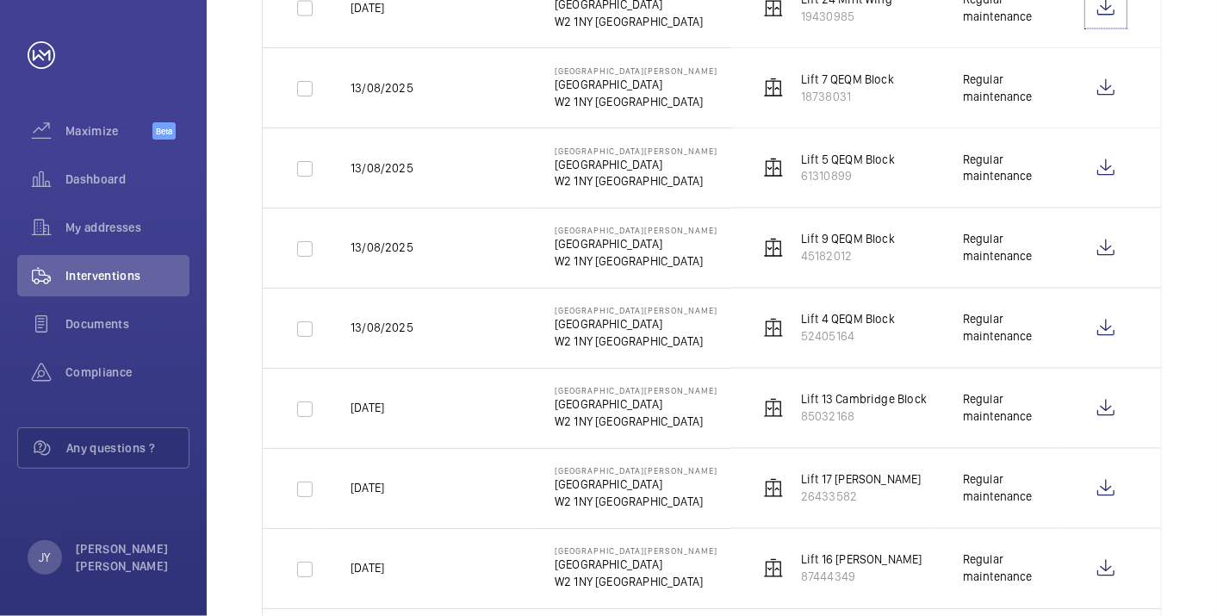
scroll to position [1703, 0]
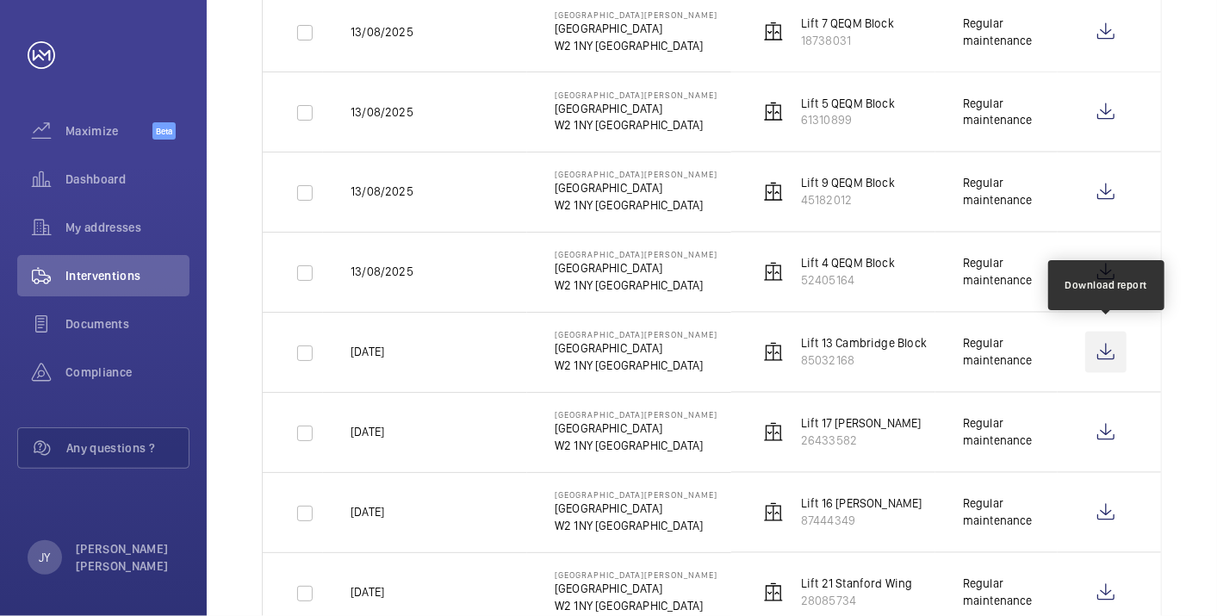
click at [1096, 339] on wm-front-icon-button at bounding box center [1106, 352] width 41 height 41
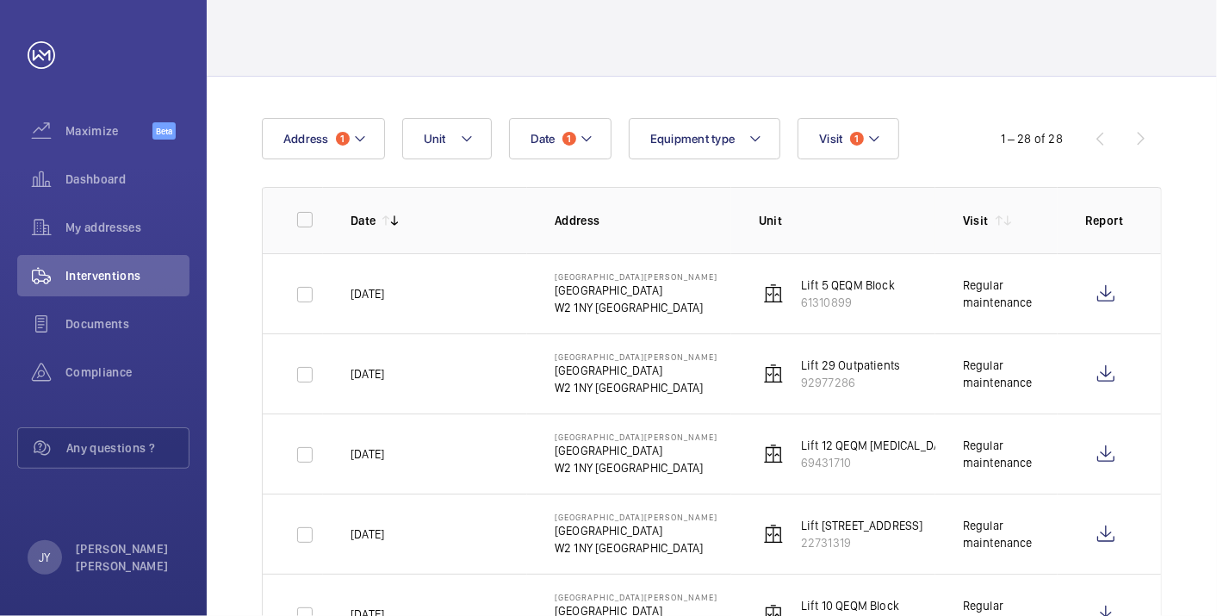
scroll to position [76, 0]
